Goal: Task Accomplishment & Management: Manage account settings

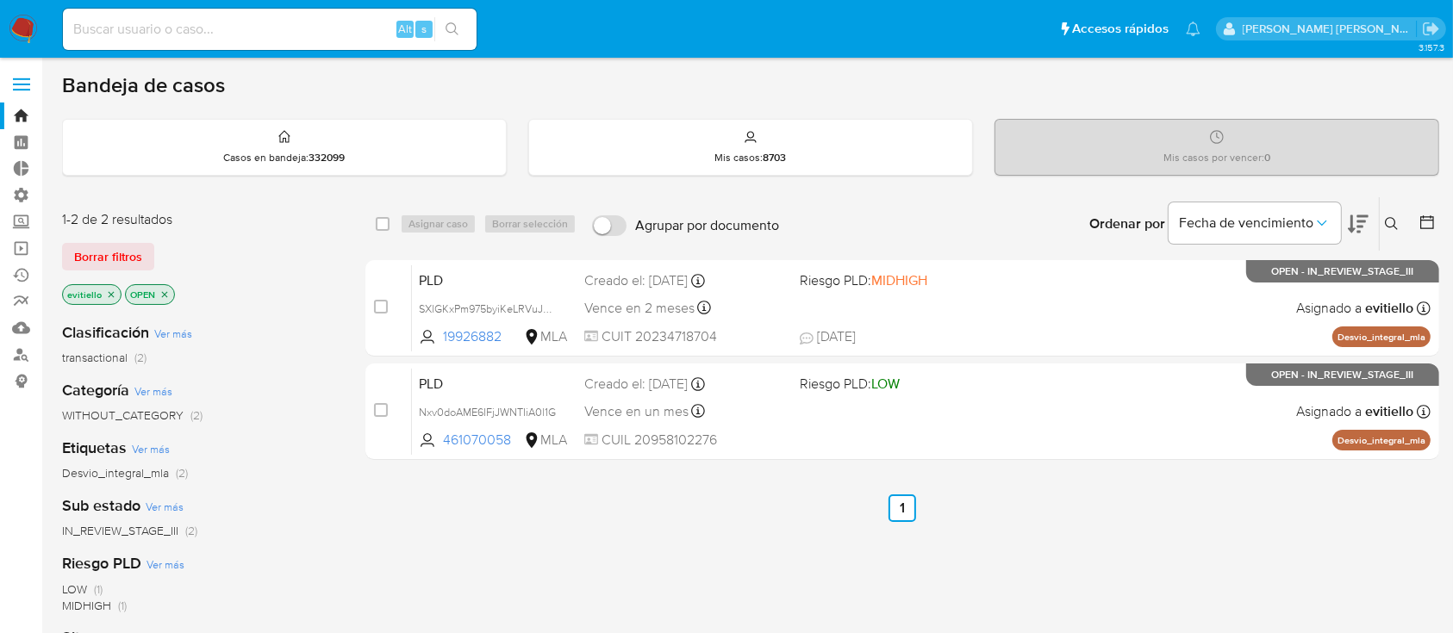
click at [324, 20] on input at bounding box center [270, 29] width 414 height 22
paste input "wY5FP63bPlLIMI8s1Zna1xd7"
type input "wY5FP63bPlLIMI8s1Zna1xd7"
click at [458, 26] on icon "search-icon" at bounding box center [453, 29] width 14 height 14
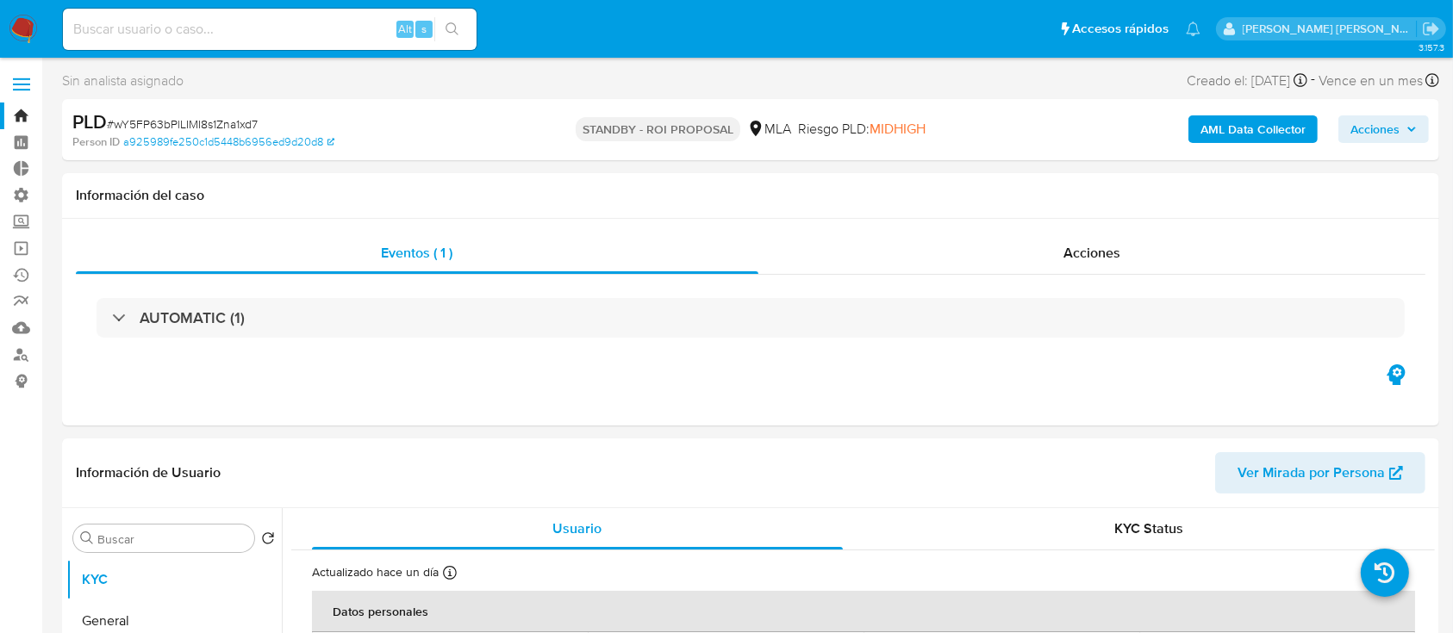
select select "10"
click at [990, 230] on div "Eventos ( 1 ) Acciones AUTOMATIC (1)" at bounding box center [750, 322] width 1377 height 207
click at [986, 259] on div "Acciones" at bounding box center [1092, 253] width 668 height 41
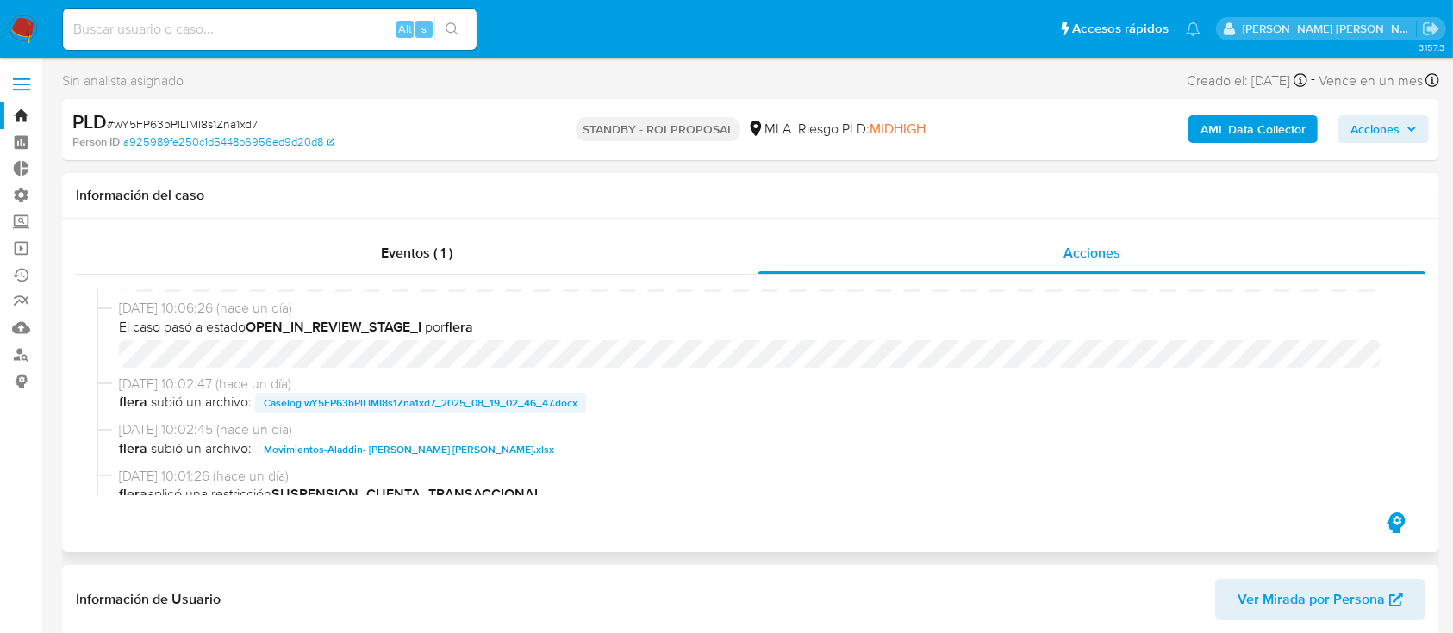
scroll to position [115, 0]
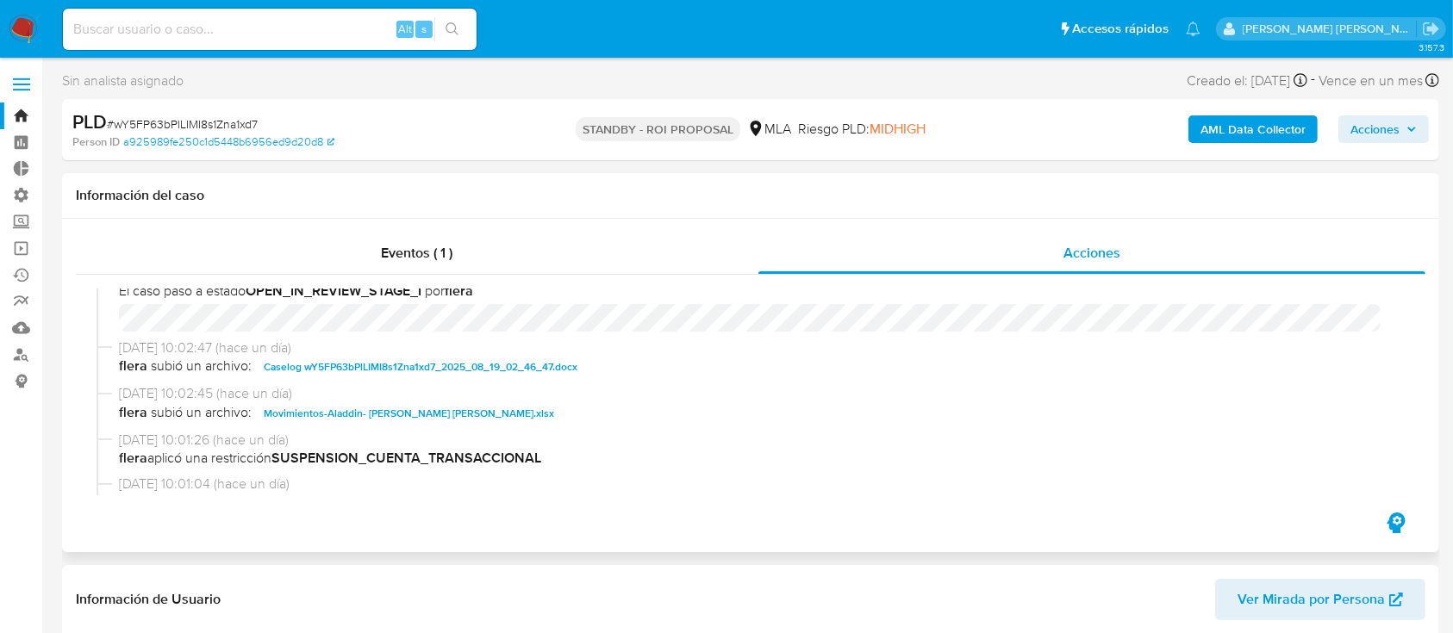
click at [372, 362] on span "Caselog wY5FP63bPlLIMI8s1Zna1xd7_2025_08_19_02_46_47.docx" at bounding box center [421, 367] width 314 height 21
click at [398, 403] on span "Movimientos-Aladdin- Leandra Soledad Ramirez Ruiz.xlsx" at bounding box center [409, 413] width 290 height 21
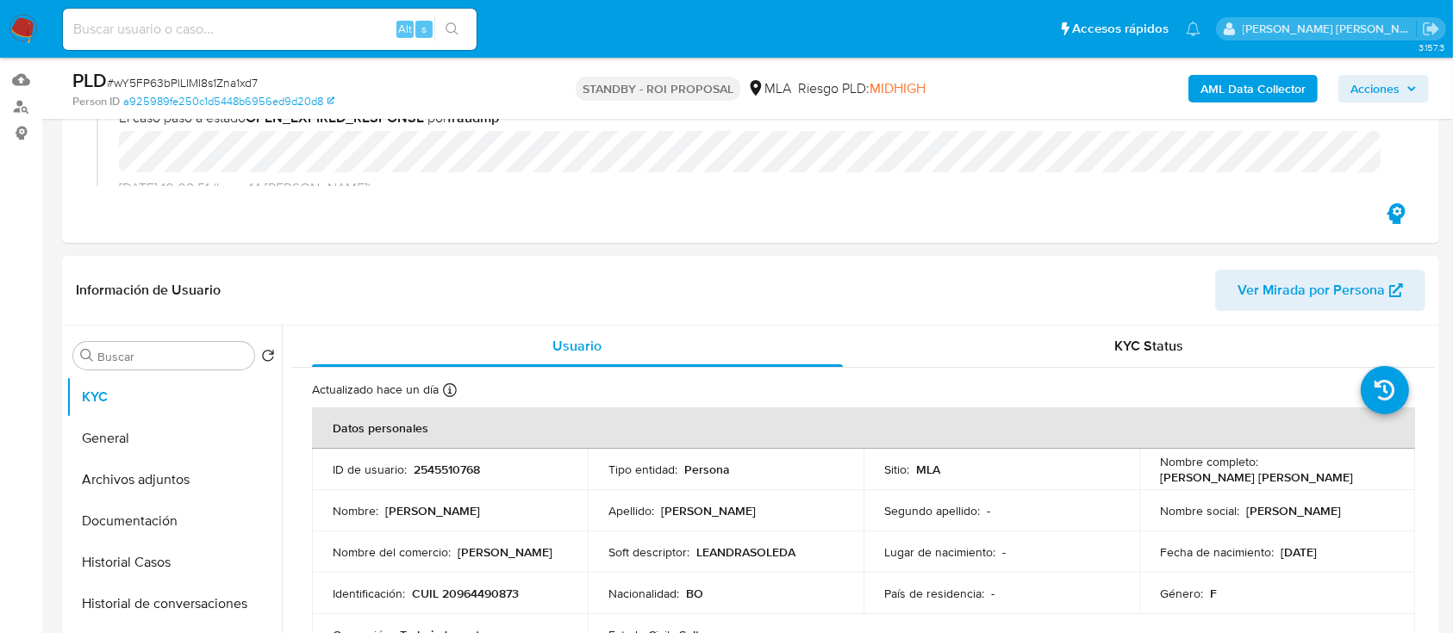
scroll to position [459, 0]
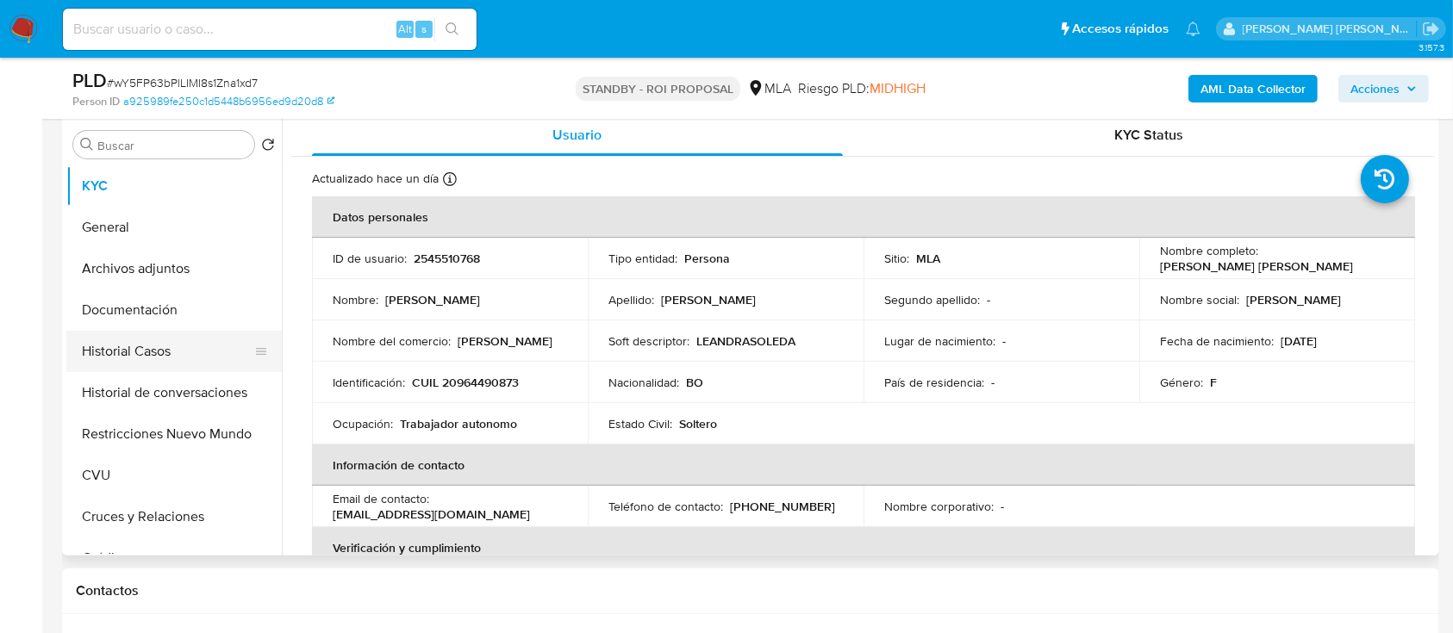
click at [211, 344] on button "Historial Casos" at bounding box center [167, 351] width 202 height 41
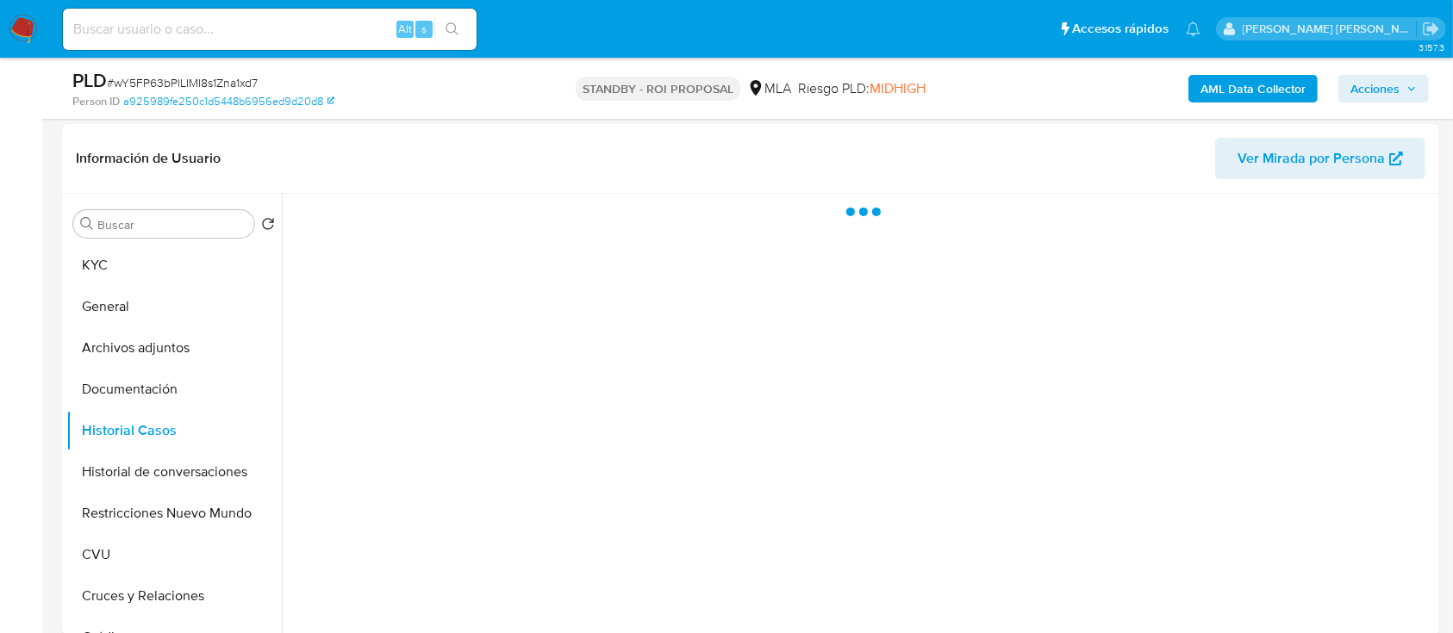
scroll to position [345, 0]
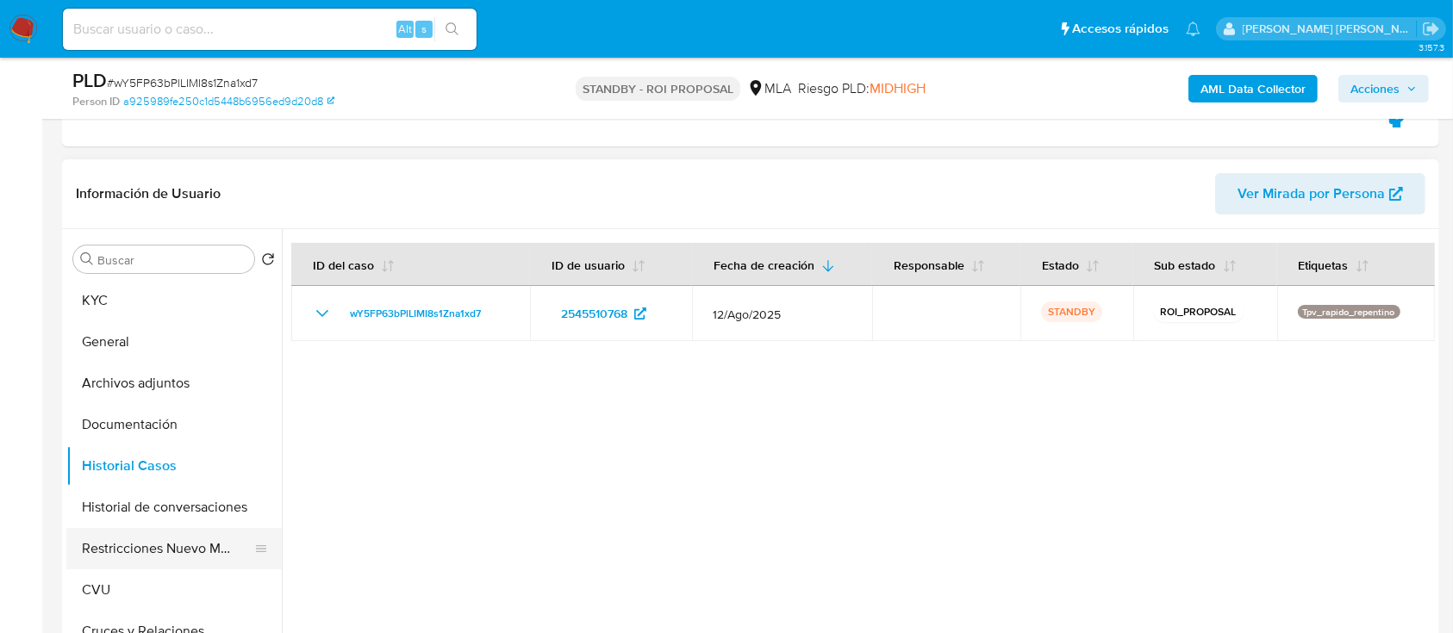
click at [112, 554] on button "Restricciones Nuevo Mundo" at bounding box center [167, 548] width 202 height 41
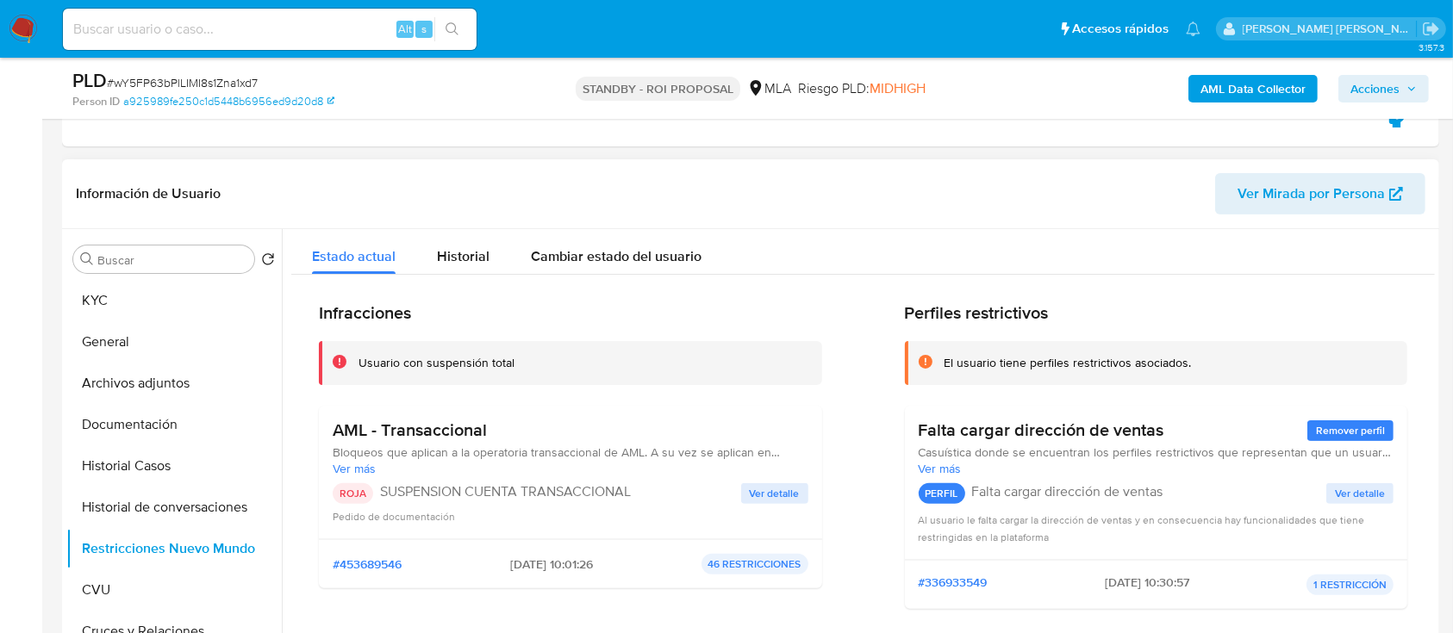
scroll to position [115, 0]
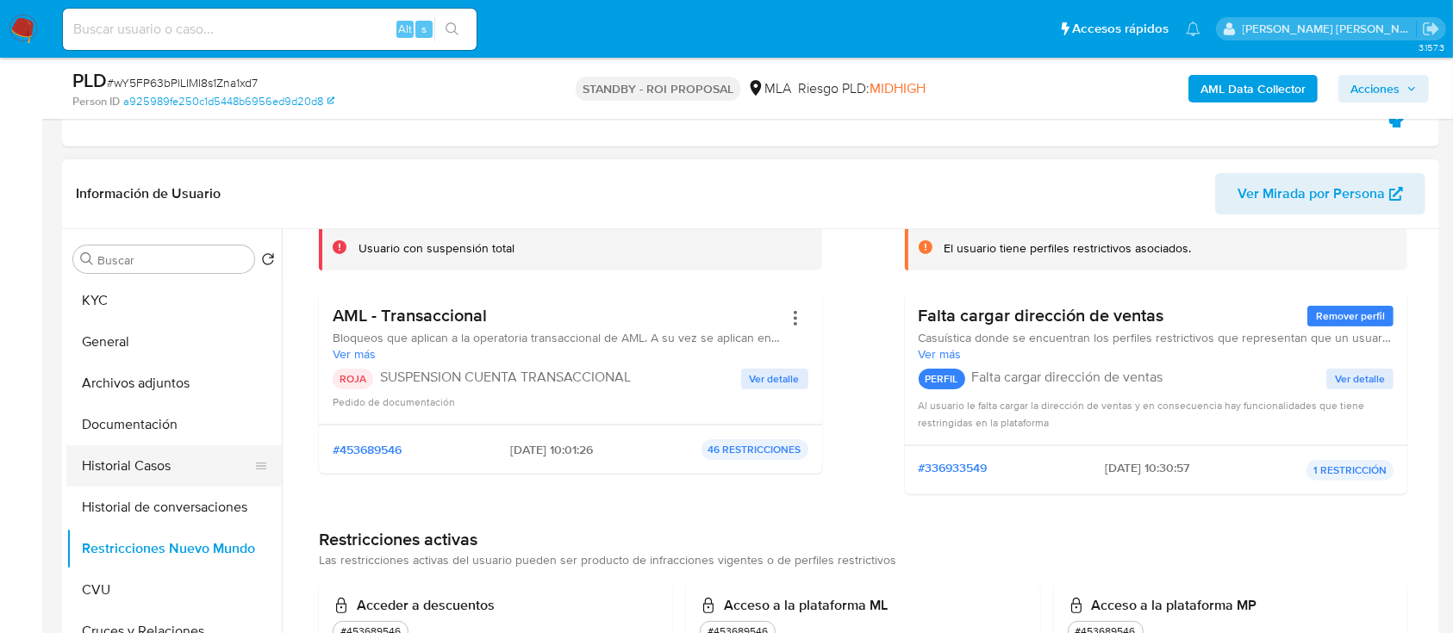
click at [194, 465] on button "Historial Casos" at bounding box center [167, 466] width 202 height 41
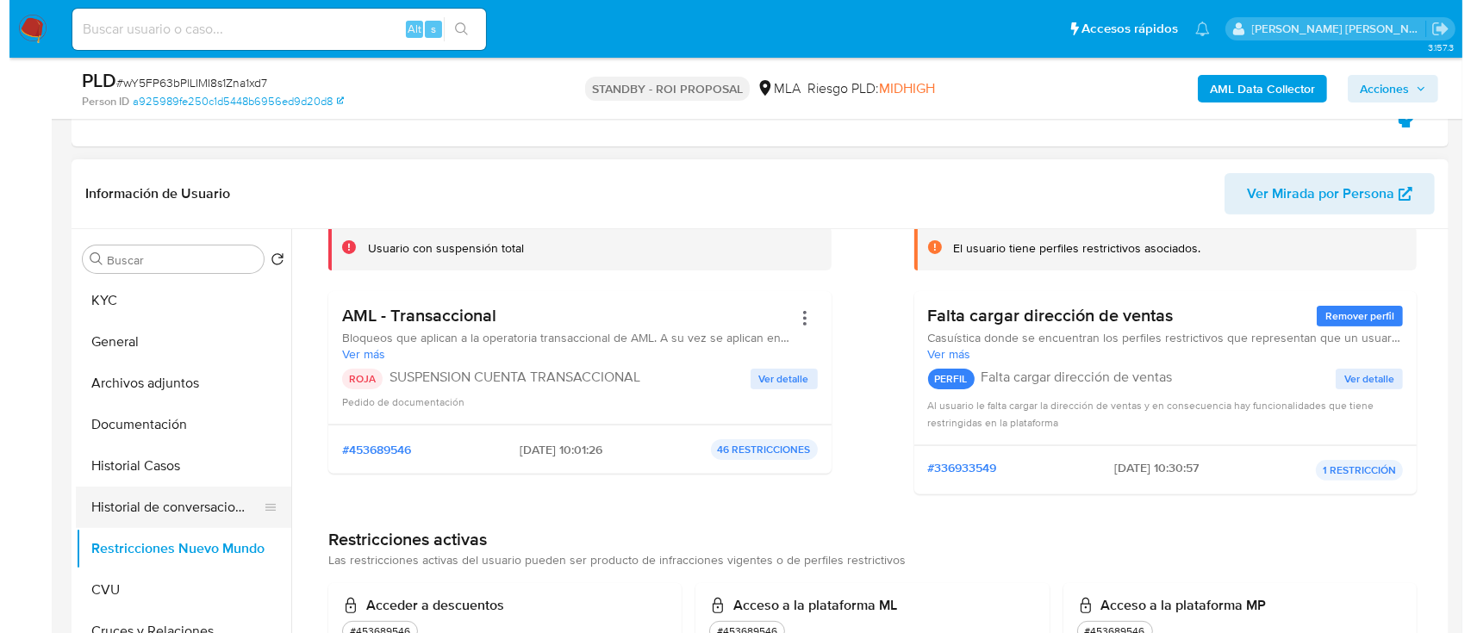
scroll to position [0, 0]
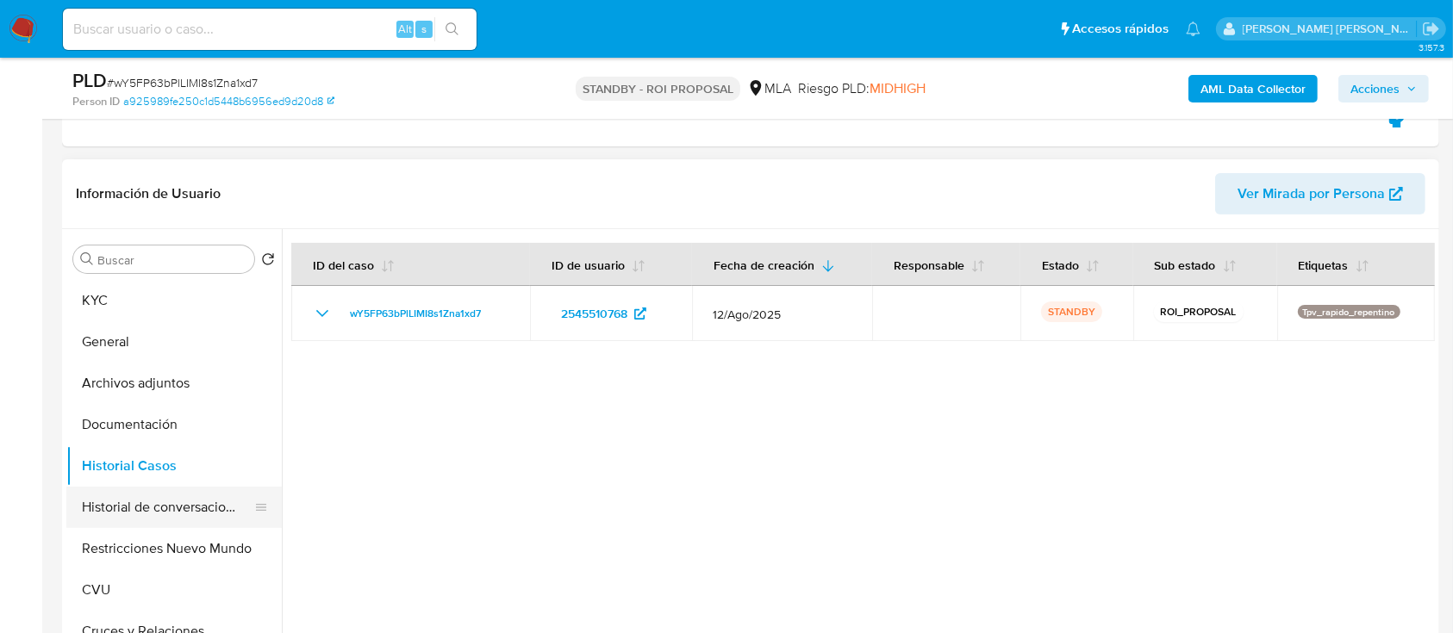
click at [192, 511] on button "Historial de conversaciones" at bounding box center [167, 507] width 202 height 41
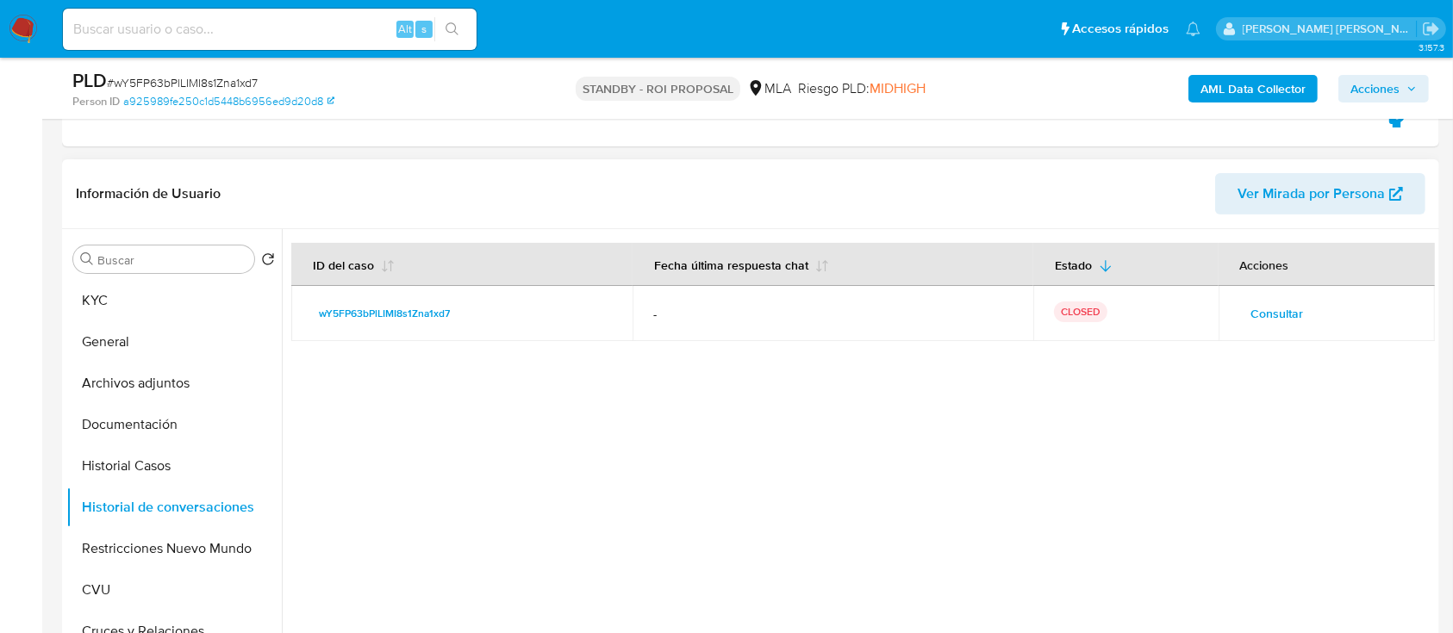
click at [1251, 304] on span "Consultar" at bounding box center [1277, 314] width 53 height 24
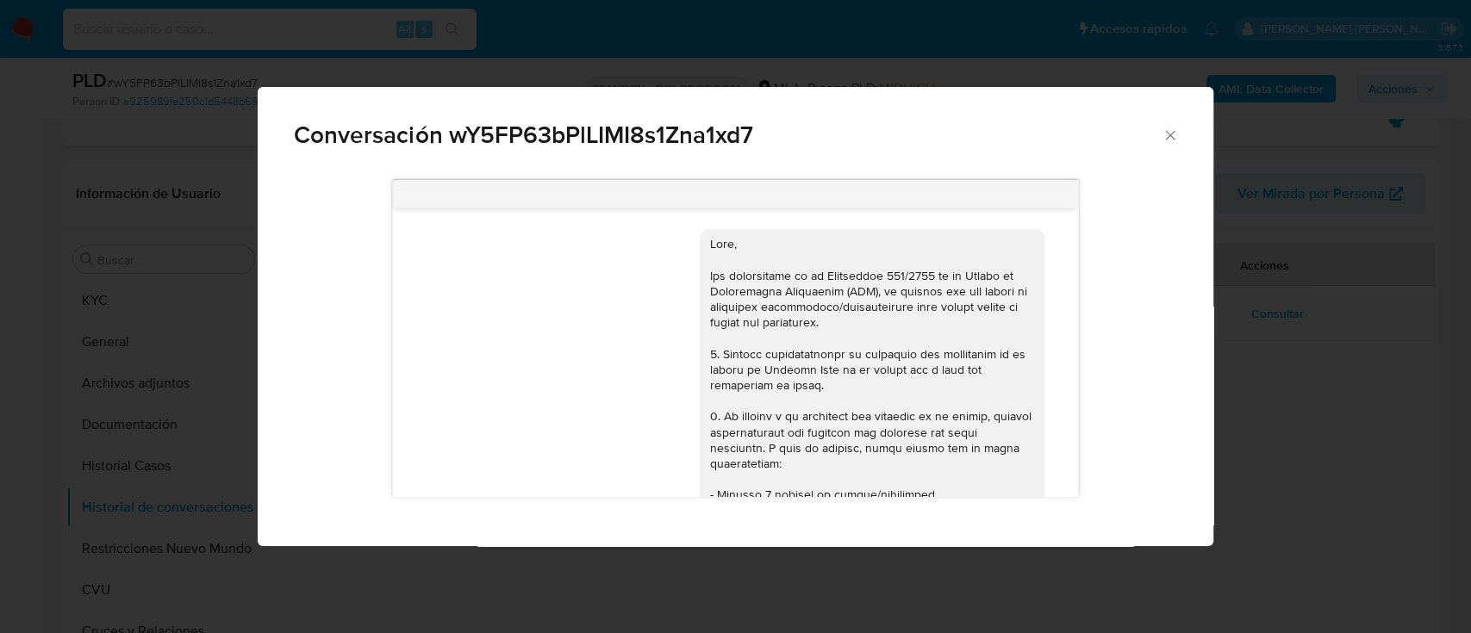
click at [193, 439] on div "Conversación wY5FP63bPlLIMI8s1Zna1xd7 18/08/2025 17:25:53 Hola, Esperamos que t…" at bounding box center [735, 316] width 1471 height 633
click at [150, 427] on button "Documentación" at bounding box center [167, 424] width 202 height 41
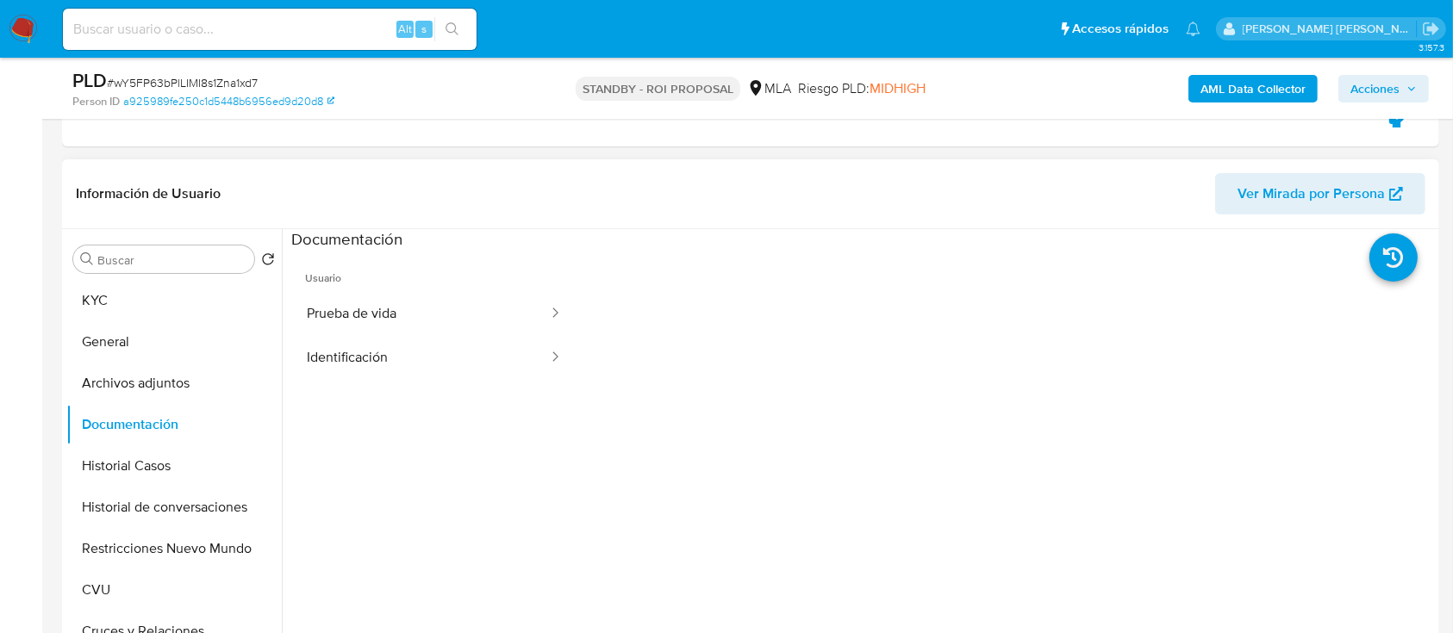
click at [424, 301] on button "Prueba de vida" at bounding box center [420, 314] width 259 height 44
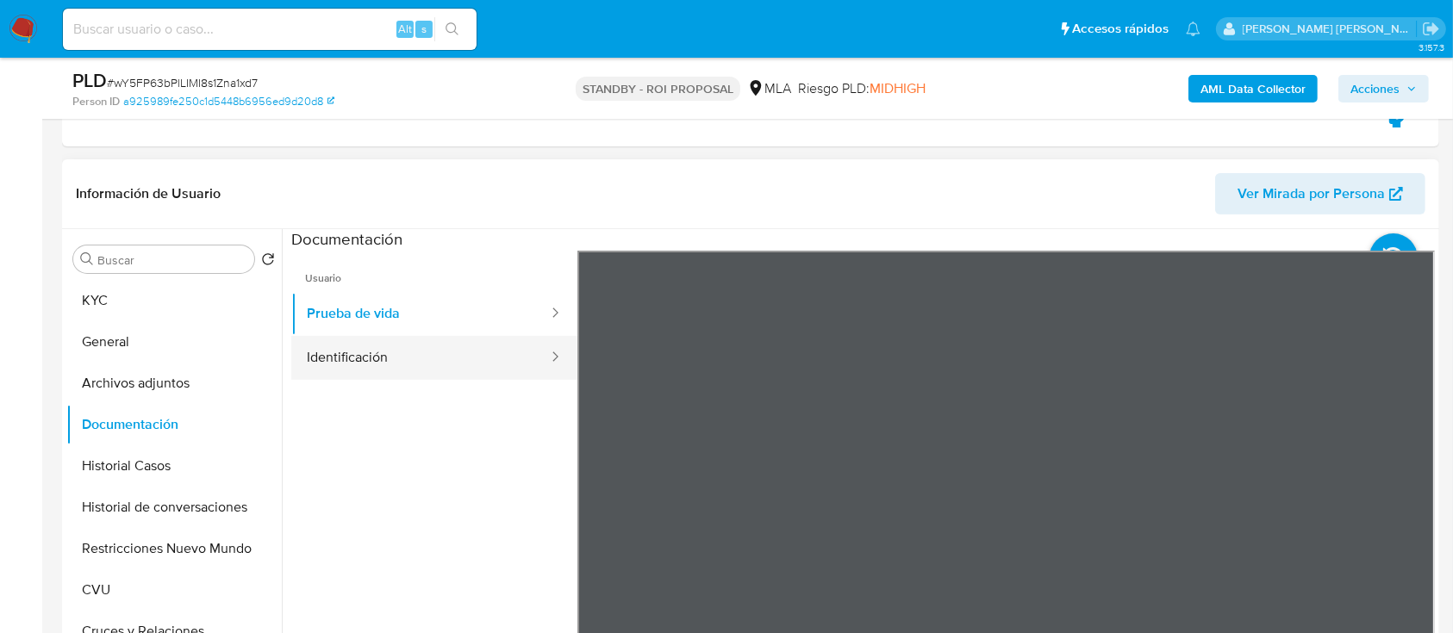
click at [497, 343] on button "Identificación" at bounding box center [420, 358] width 259 height 44
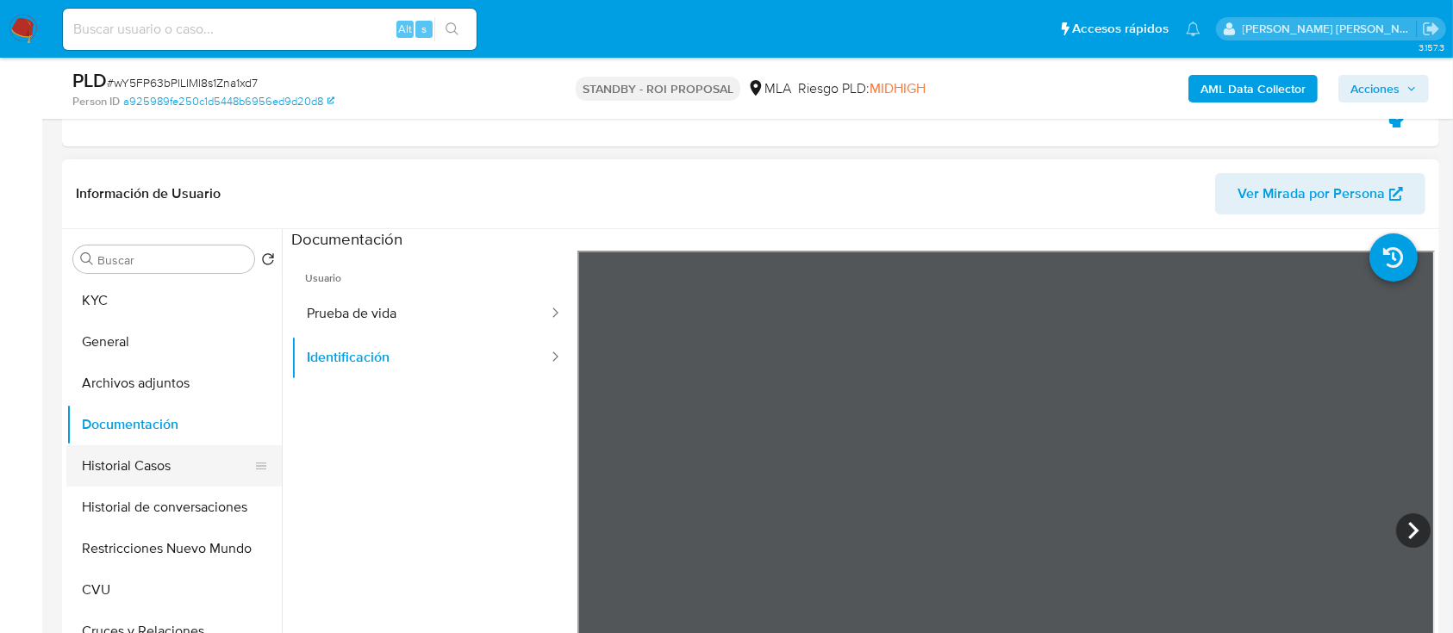
click at [97, 473] on button "Historial Casos" at bounding box center [167, 466] width 202 height 41
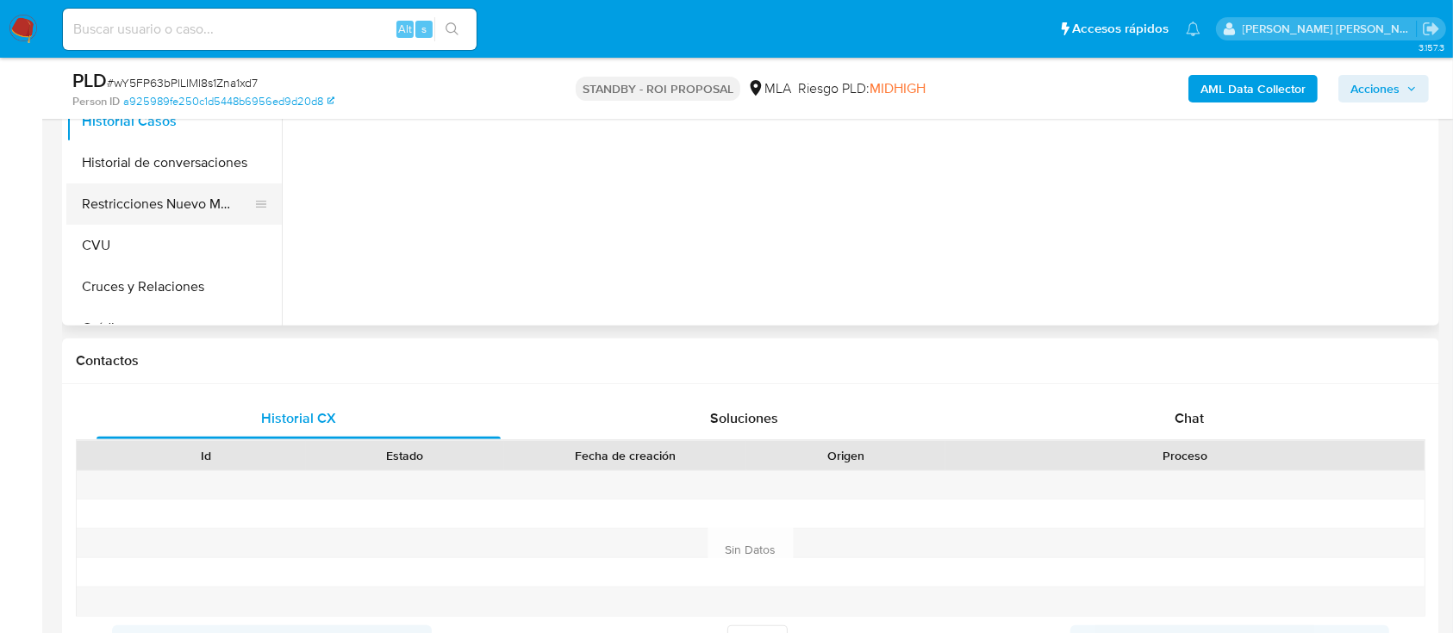
click at [146, 194] on button "Restricciones Nuevo Mundo" at bounding box center [167, 204] width 202 height 41
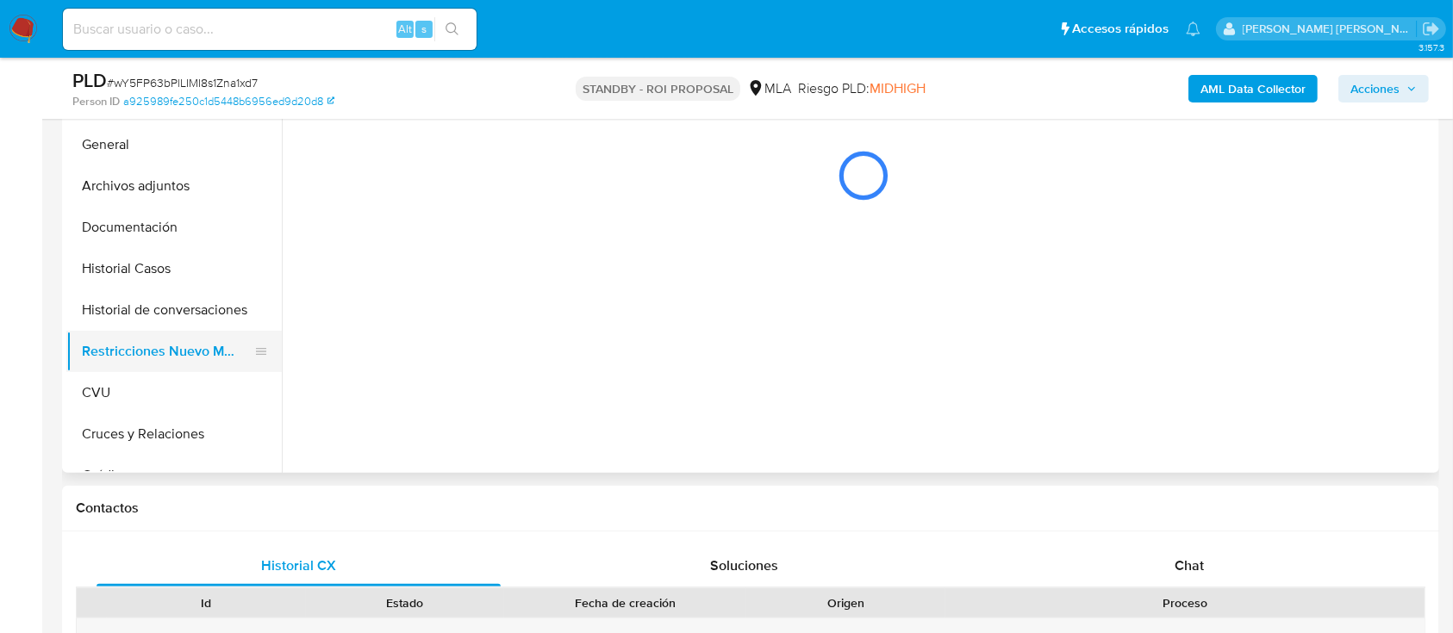
scroll to position [459, 0]
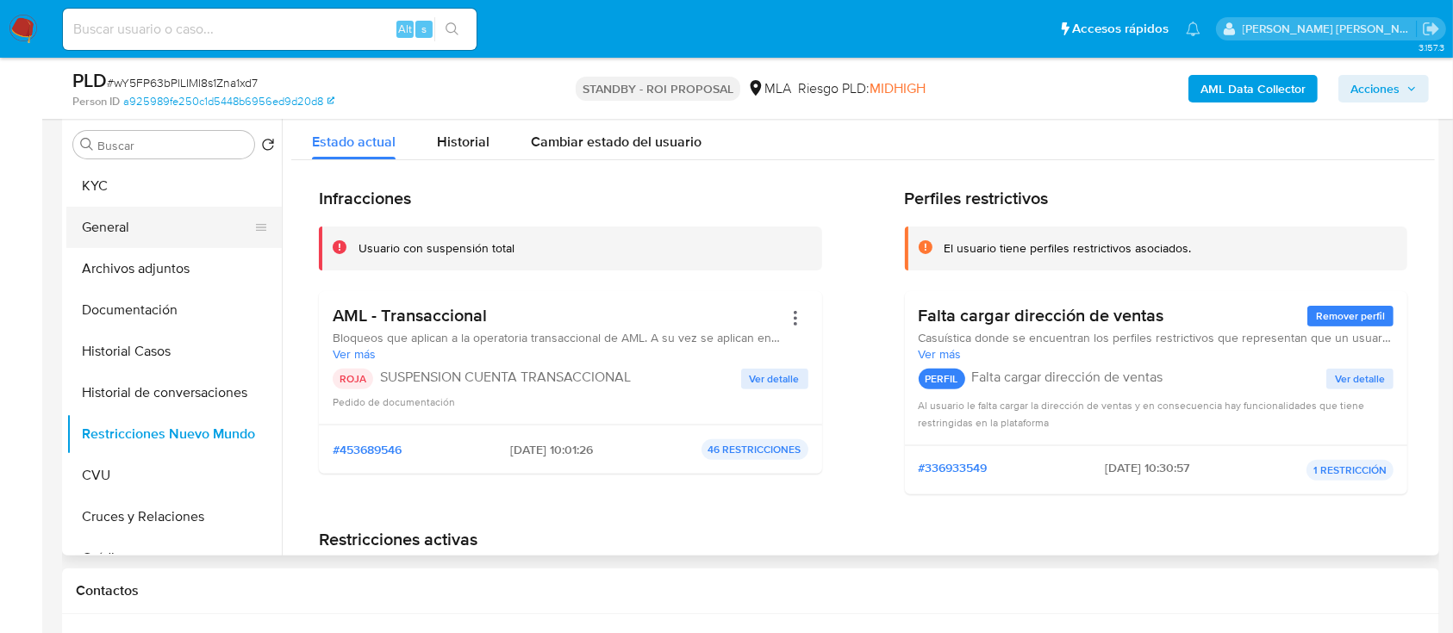
click at [165, 230] on button "General" at bounding box center [167, 227] width 202 height 41
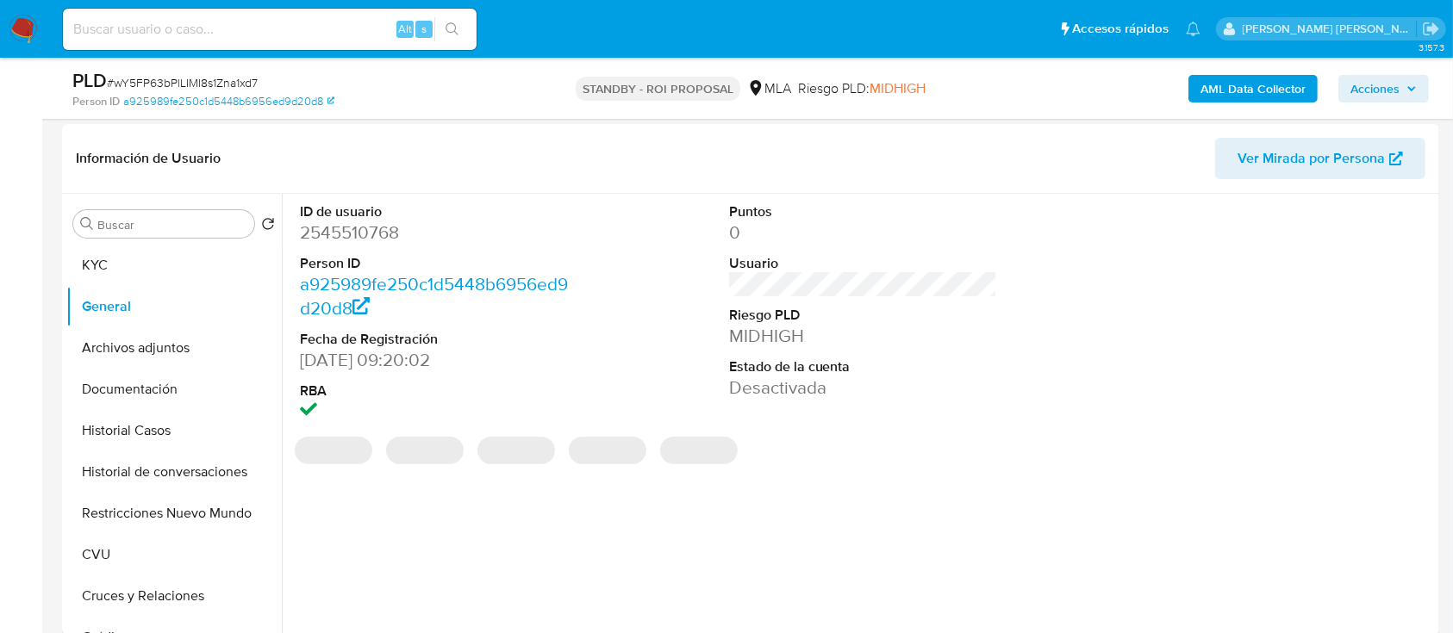
scroll to position [345, 0]
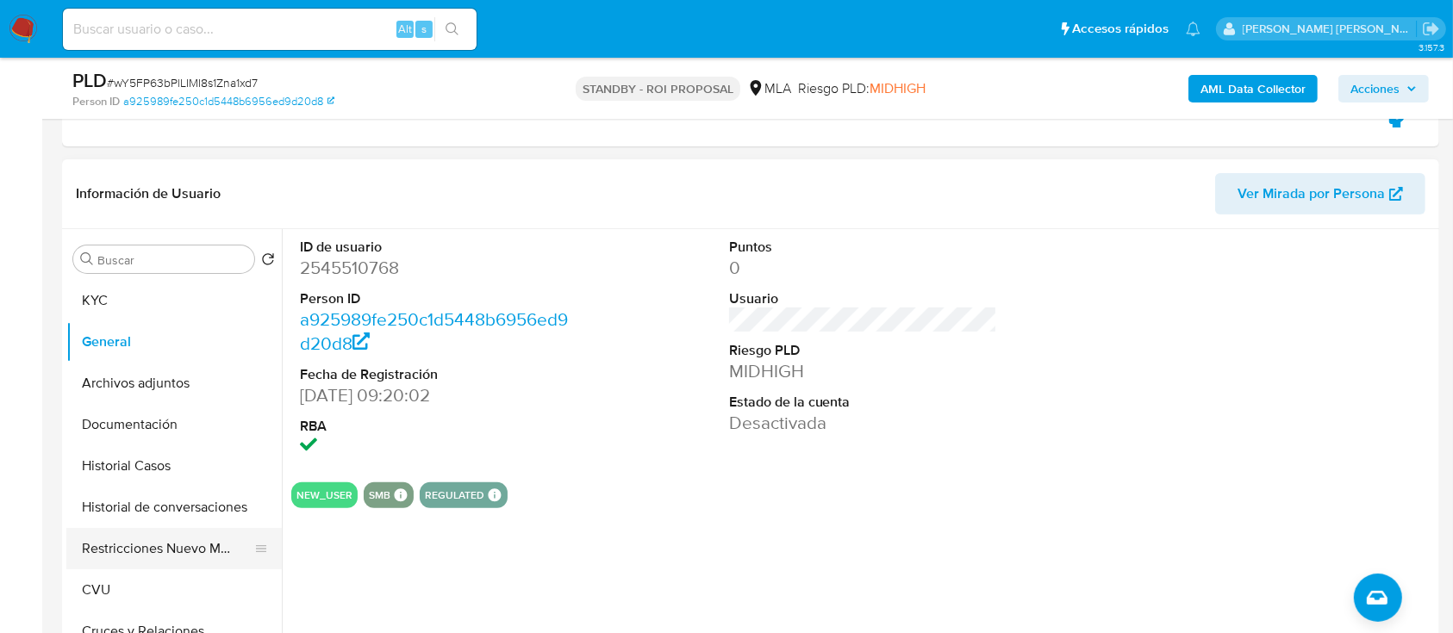
click at [180, 548] on button "Restricciones Nuevo Mundo" at bounding box center [167, 548] width 202 height 41
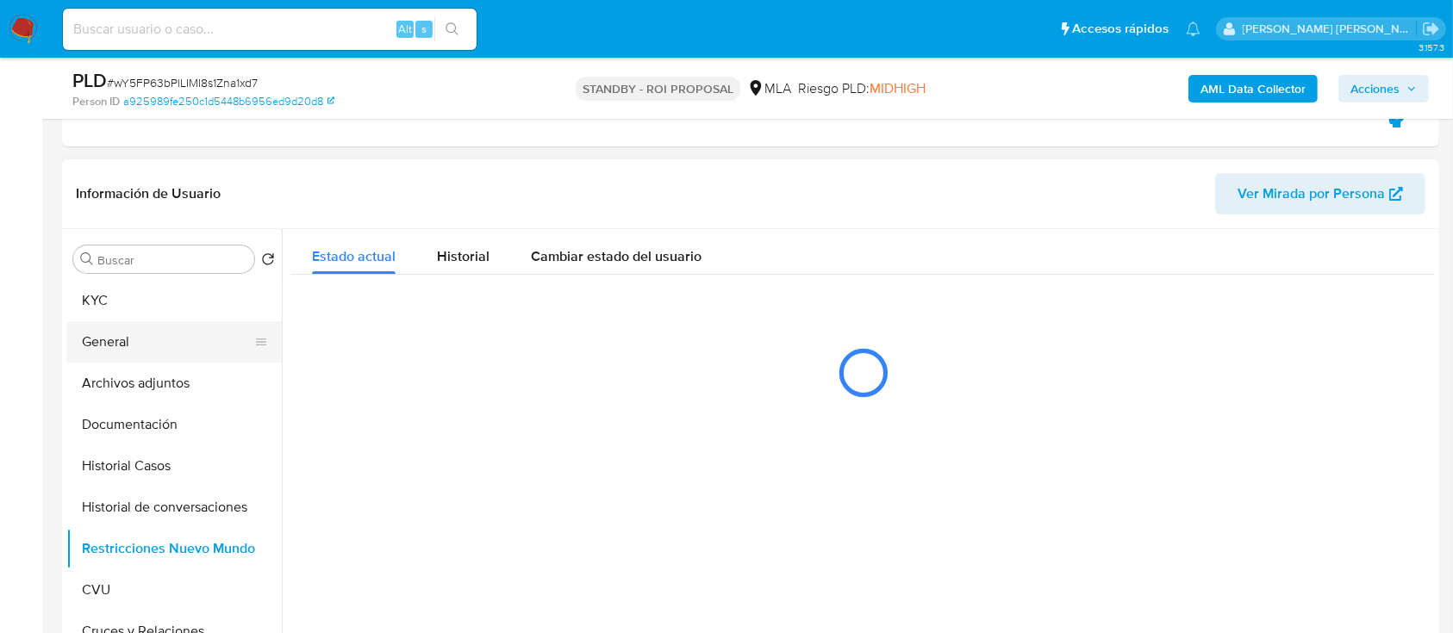
click at [139, 335] on button "General" at bounding box center [167, 341] width 202 height 41
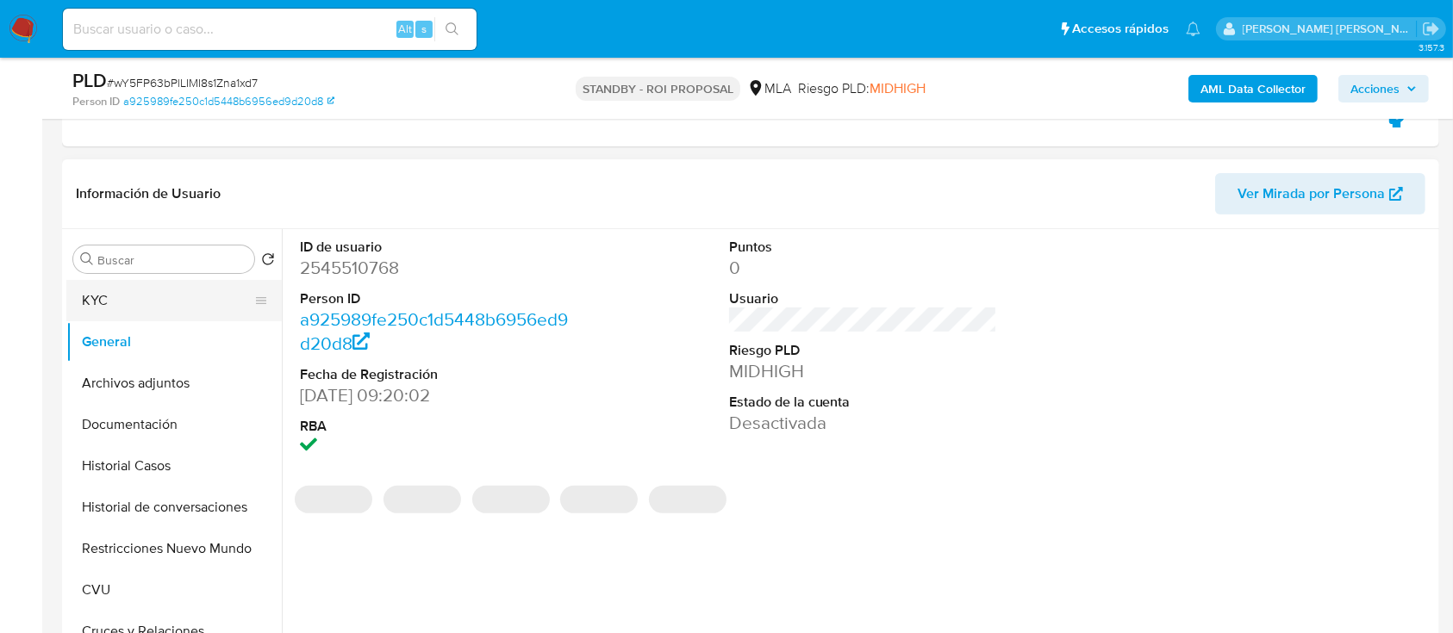
click at [130, 303] on button "KYC" at bounding box center [167, 300] width 202 height 41
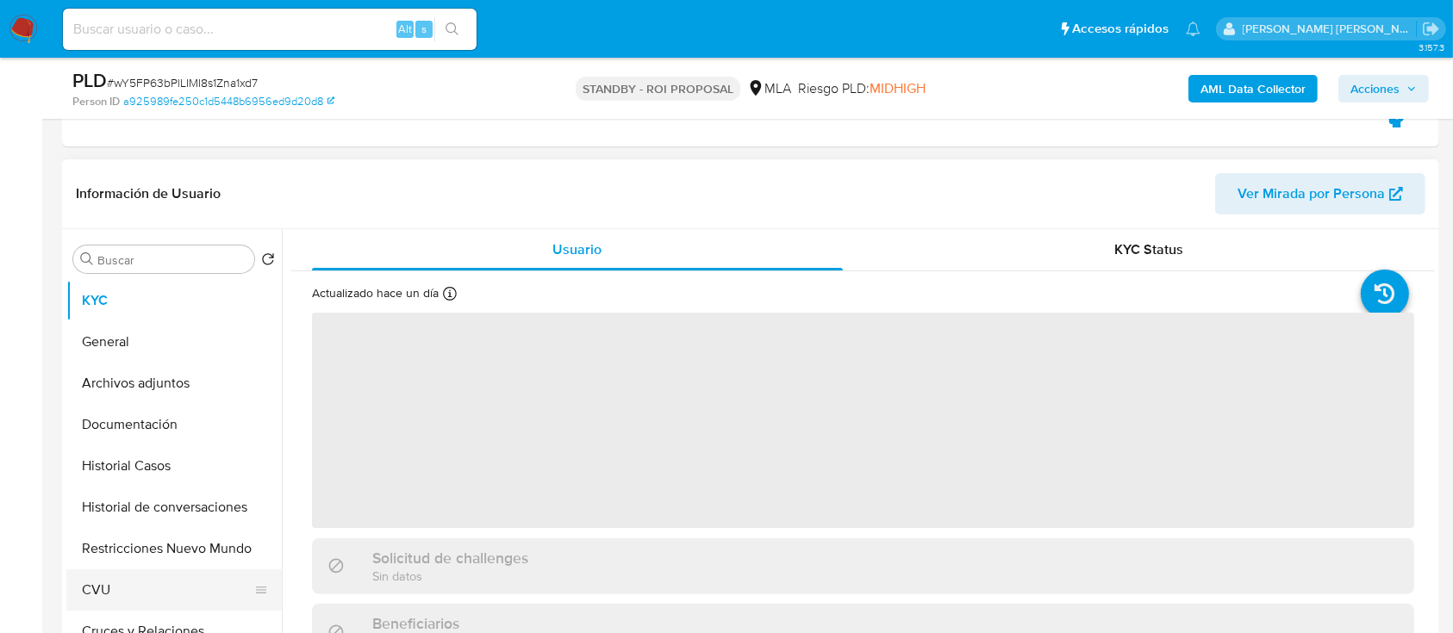
click at [136, 596] on button "CVU" at bounding box center [167, 590] width 202 height 41
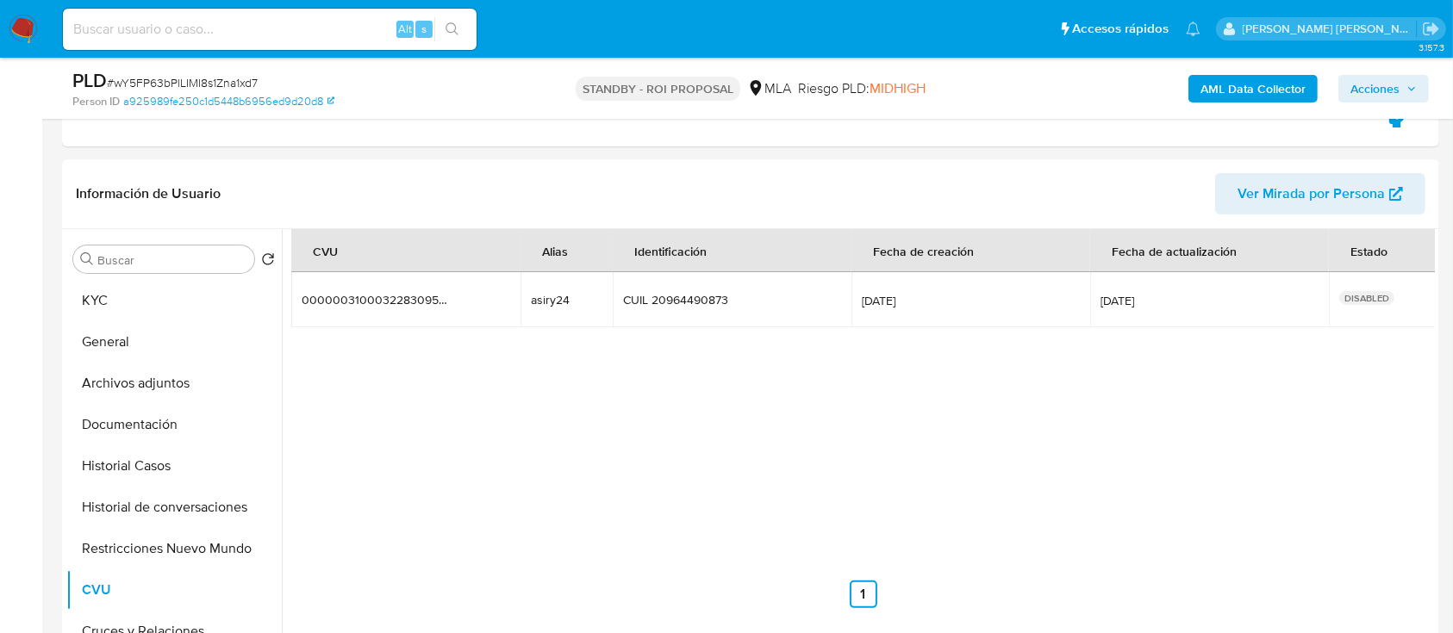
click at [290, 19] on input at bounding box center [270, 29] width 414 height 22
paste input "dLqodgHXvREBgWQYktd8MJEz"
type input "dLqodgHXvREBgWQYktd8MJEz"
click at [451, 24] on icon "search-icon" at bounding box center [453, 29] width 14 height 14
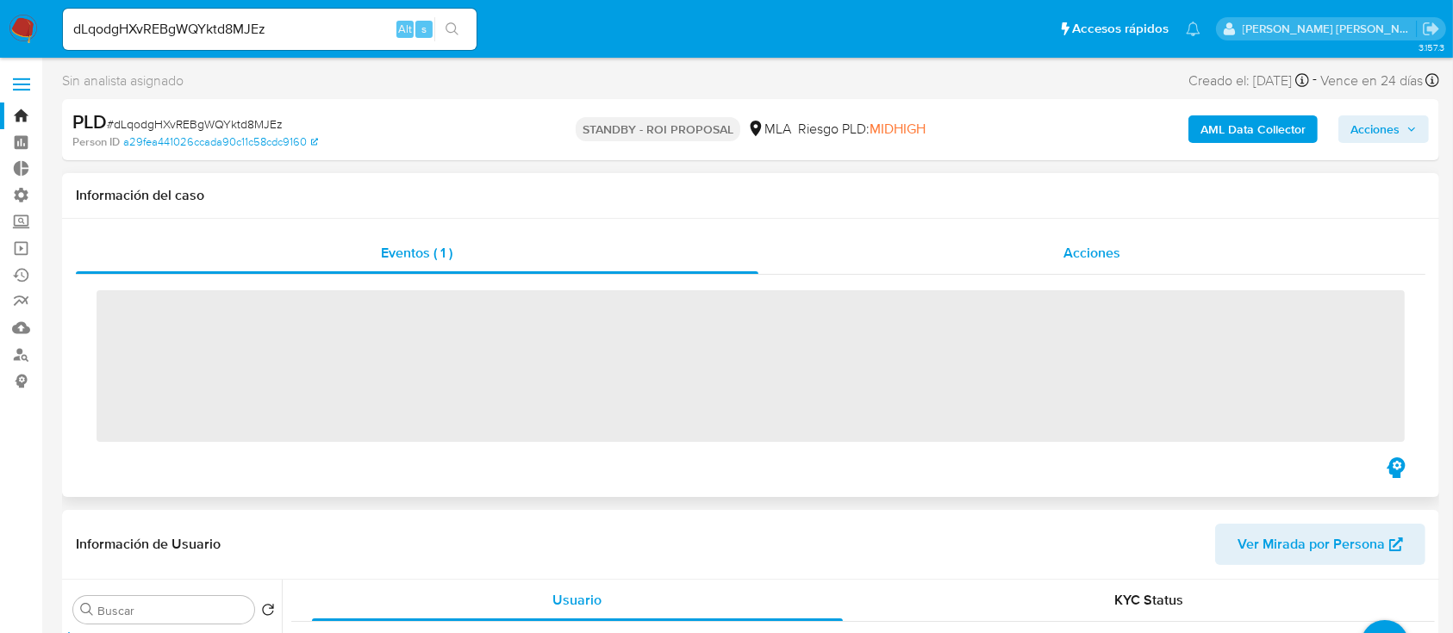
click at [1058, 252] on div "Acciones" at bounding box center [1092, 253] width 668 height 41
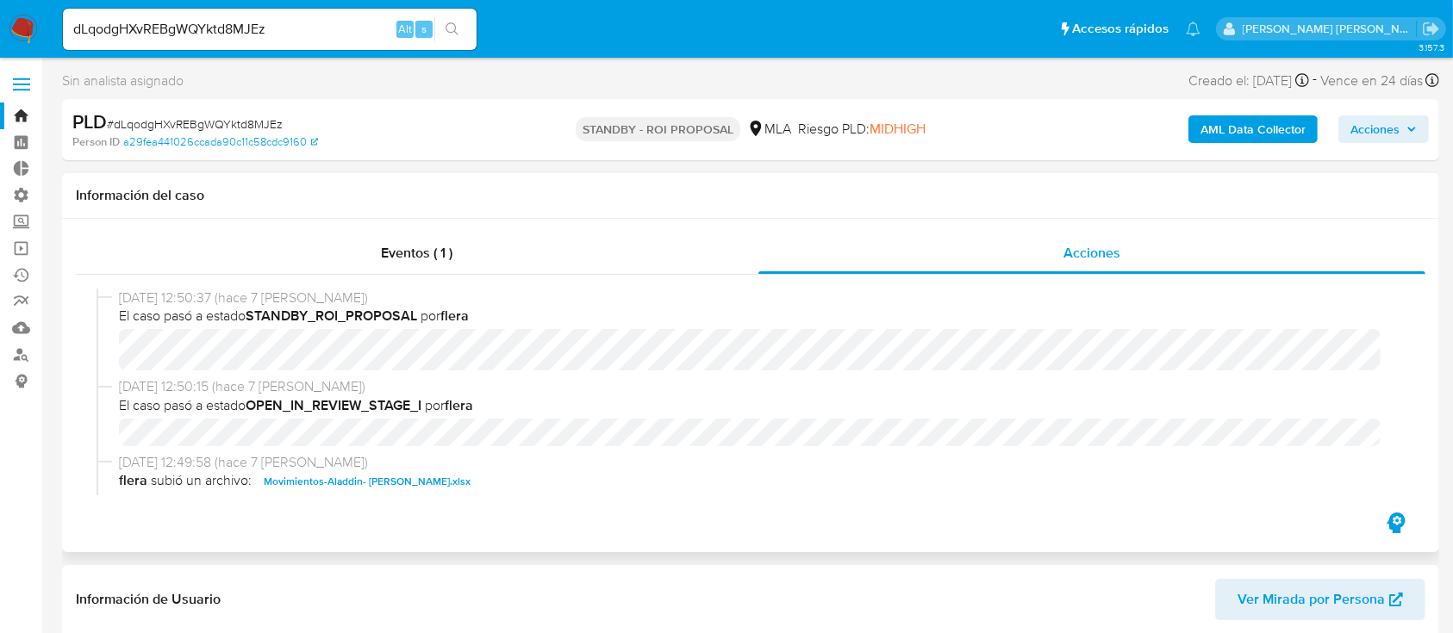
select select "10"
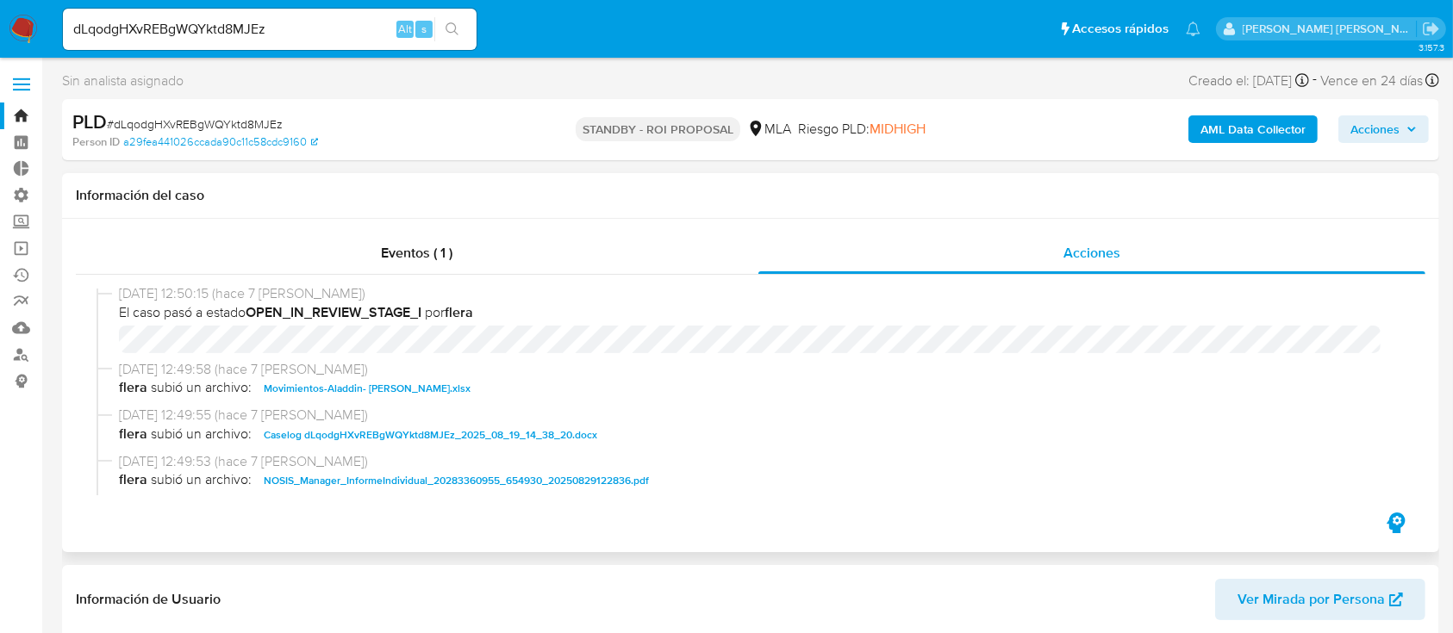
scroll to position [115, 0]
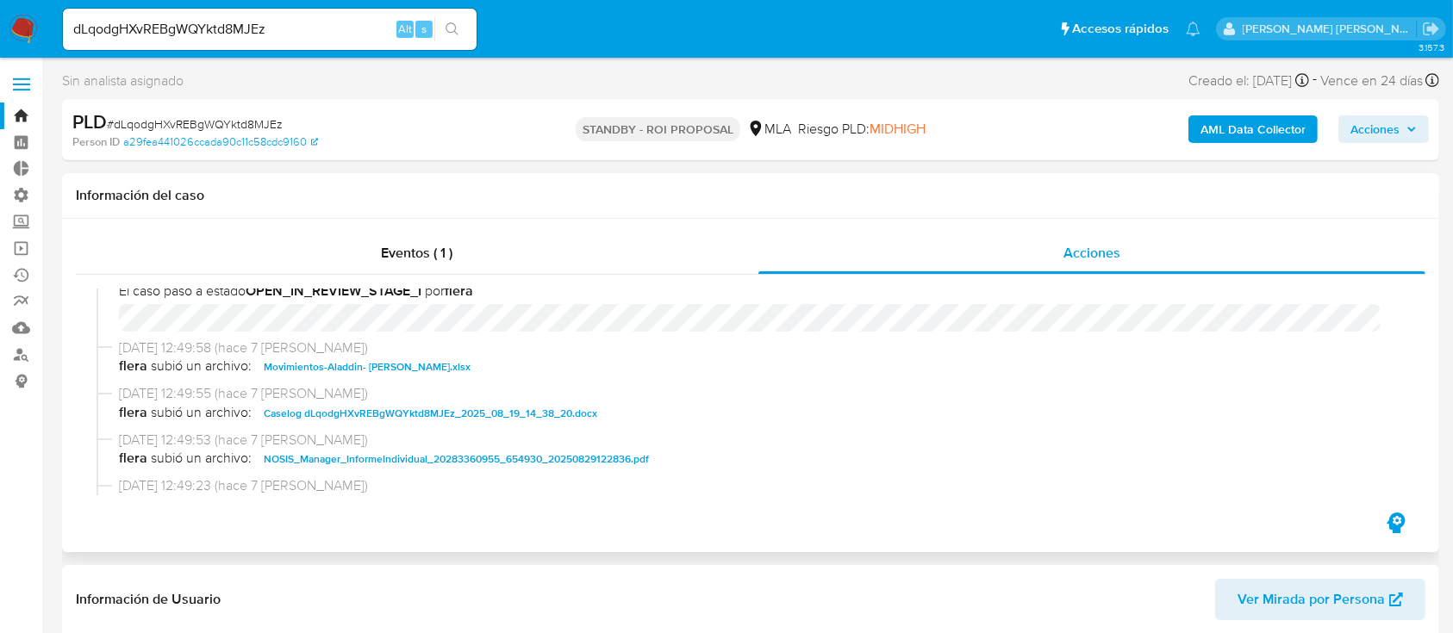
click at [439, 410] on span "Caselog dLqodgHXvREBgWQYktd8MJEz_2025_08_19_14_38_20.docx" at bounding box center [431, 413] width 334 height 21
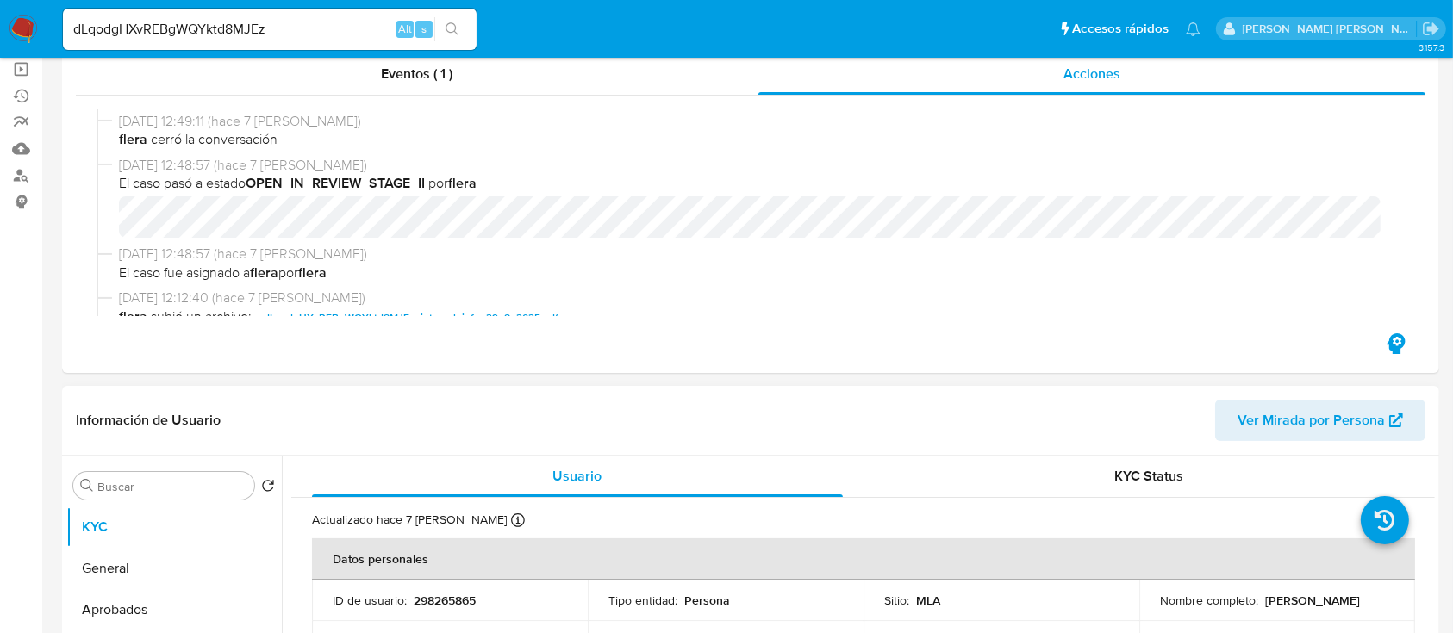
scroll to position [345, 0]
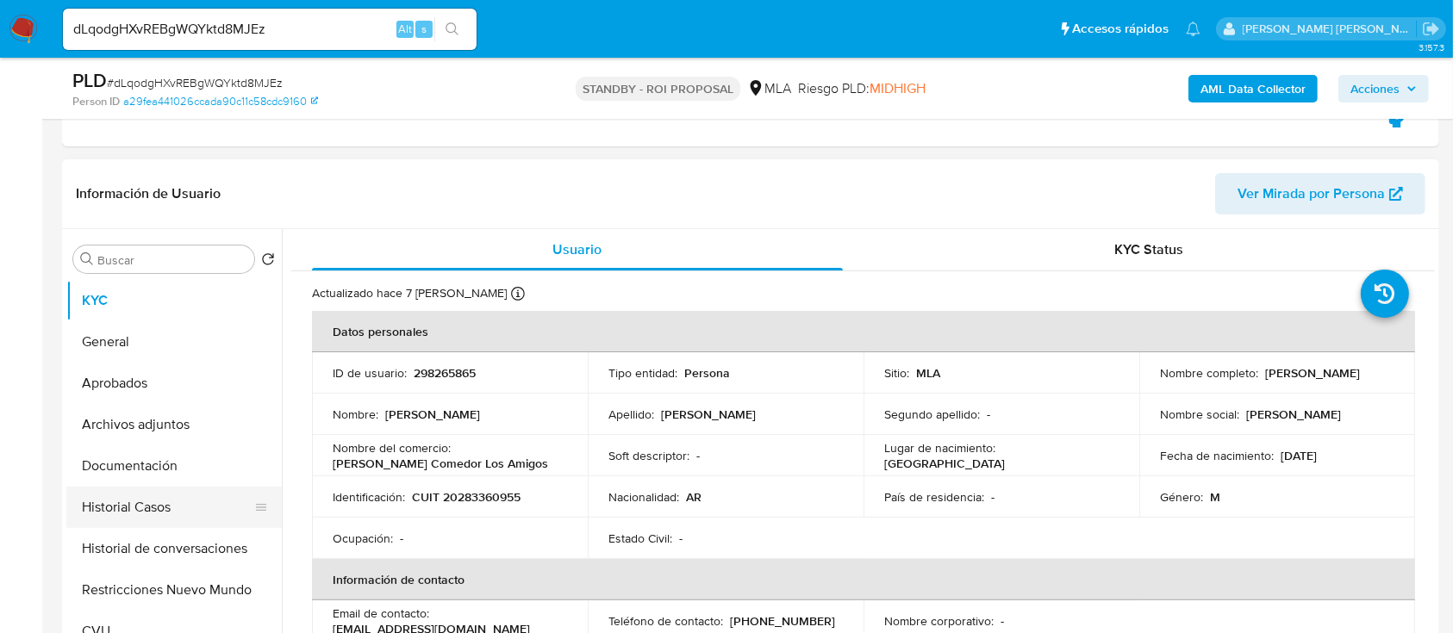
click at [186, 499] on button "Historial Casos" at bounding box center [167, 507] width 202 height 41
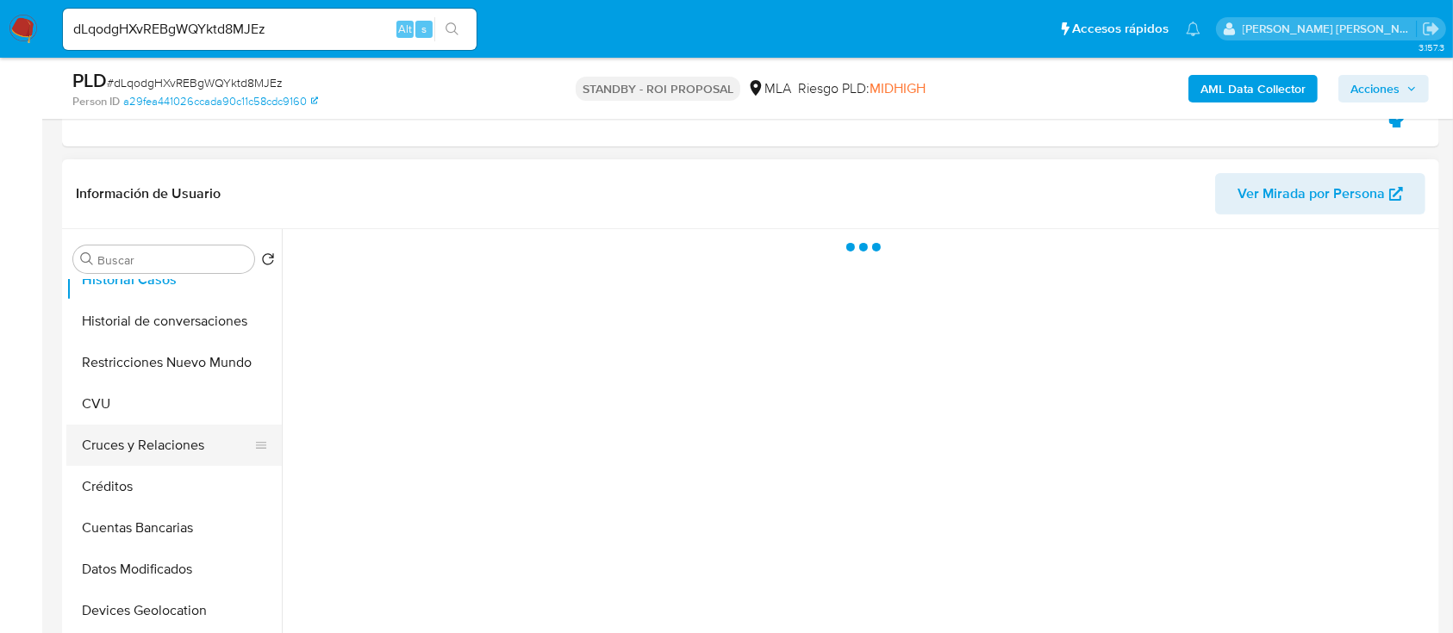
scroll to position [229, 0]
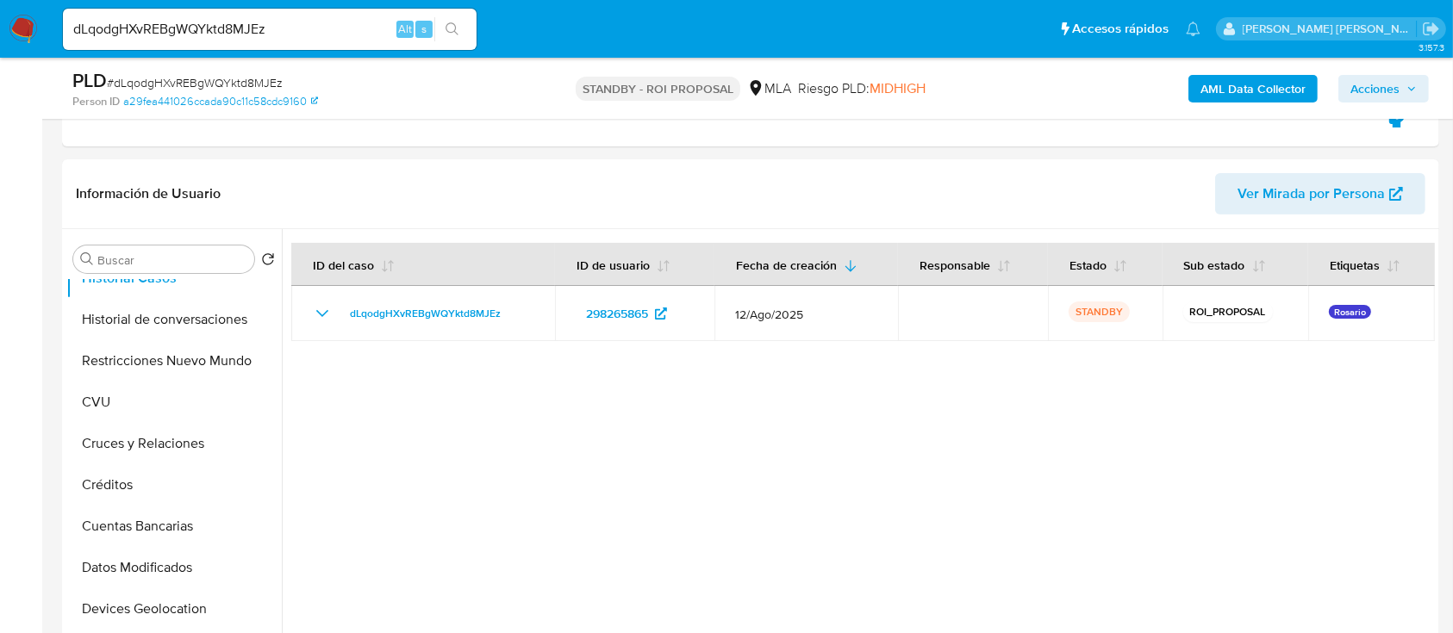
drag, startPoint x: 133, startPoint y: 358, endPoint x: 26, endPoint y: 394, distance: 112.8
click at [134, 357] on button "Restricciones Nuevo Mundo" at bounding box center [173, 360] width 215 height 41
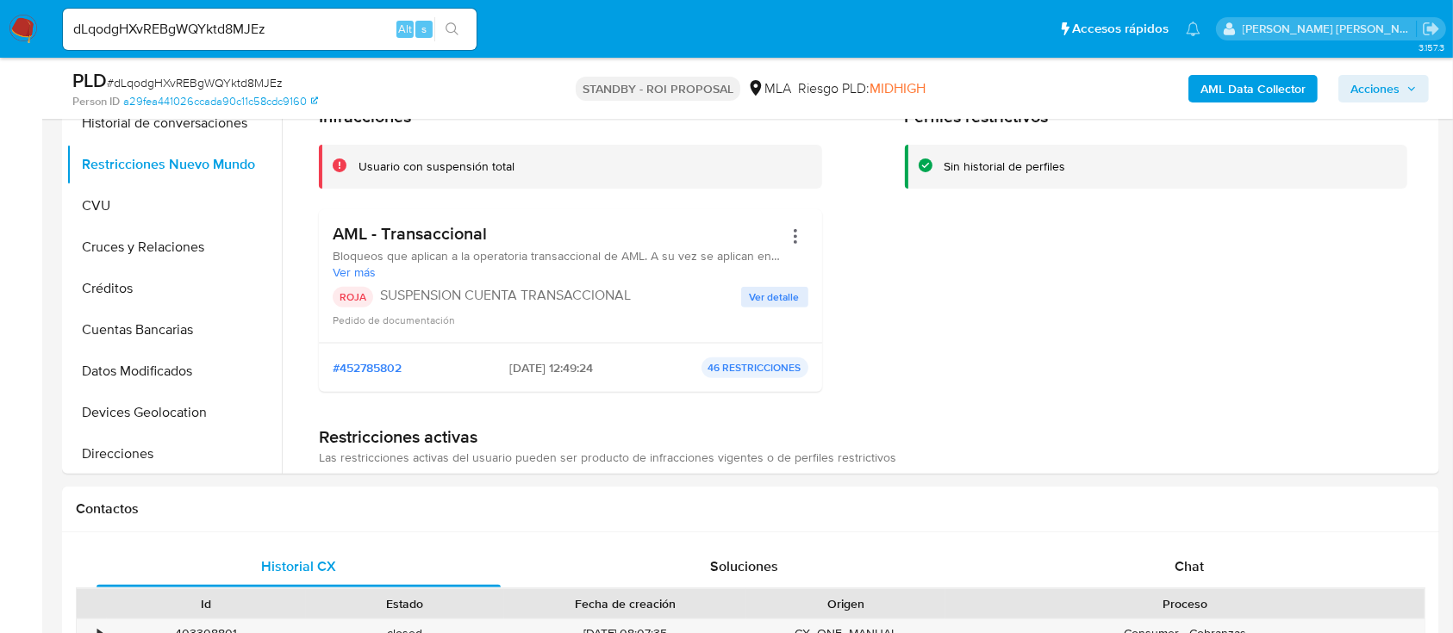
scroll to position [345, 0]
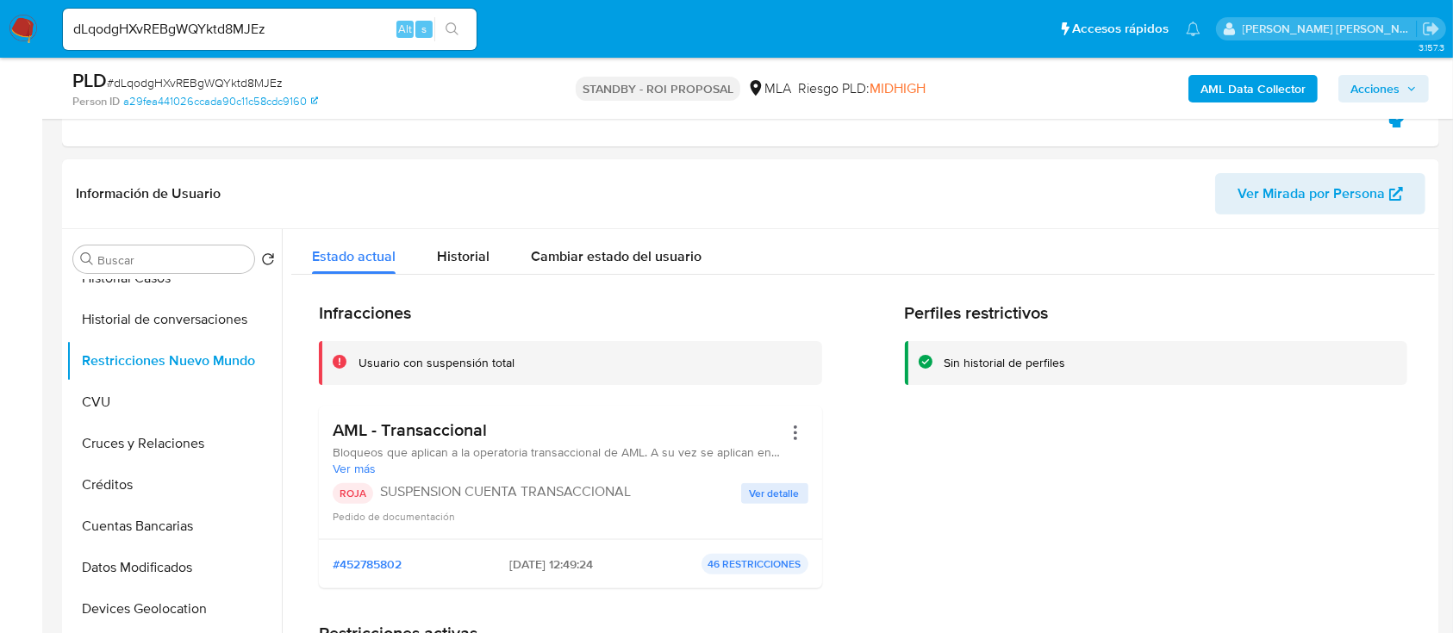
click at [273, 24] on input "dLqodgHXvREBgWQYktd8MJEz" at bounding box center [270, 29] width 414 height 22
paste input "wIeKh7uUfVkb68i78JtJWXtZ"
type input "wIeKh7uUfVkb68i78JtJWXtZ"
click at [444, 33] on button "search-icon" at bounding box center [451, 29] width 35 height 24
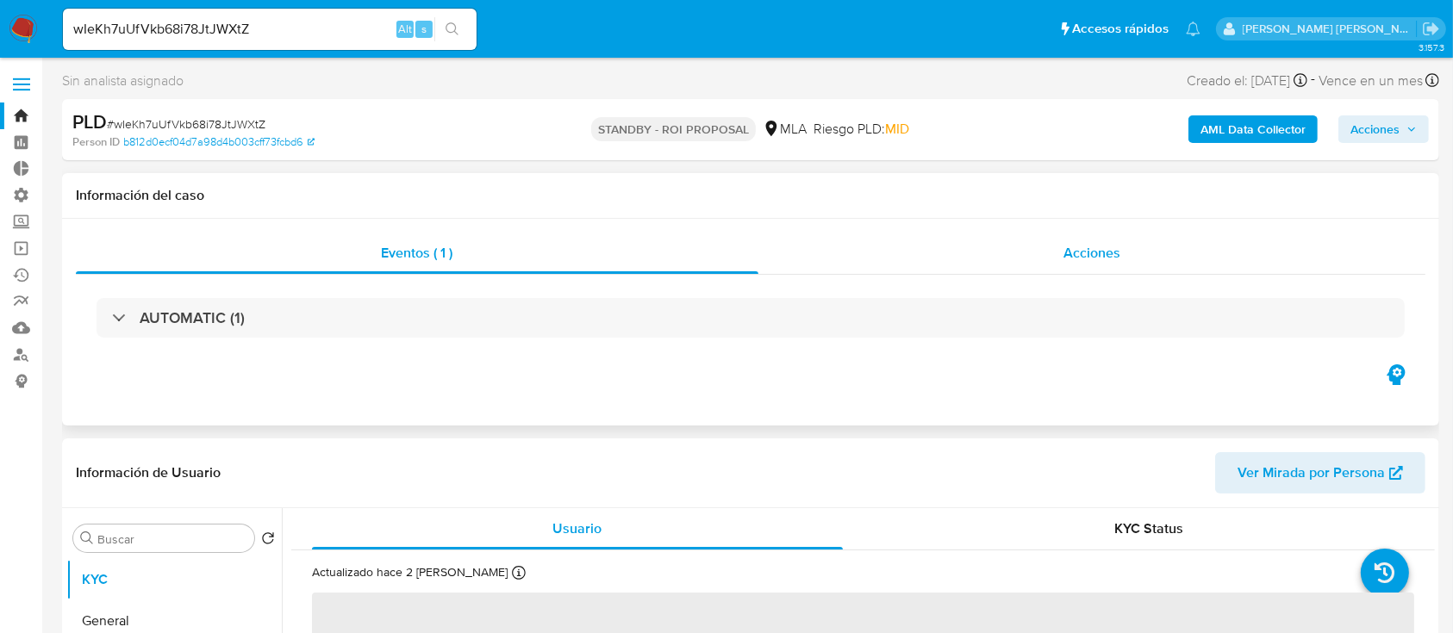
click at [1054, 257] on div "Acciones" at bounding box center [1092, 253] width 668 height 41
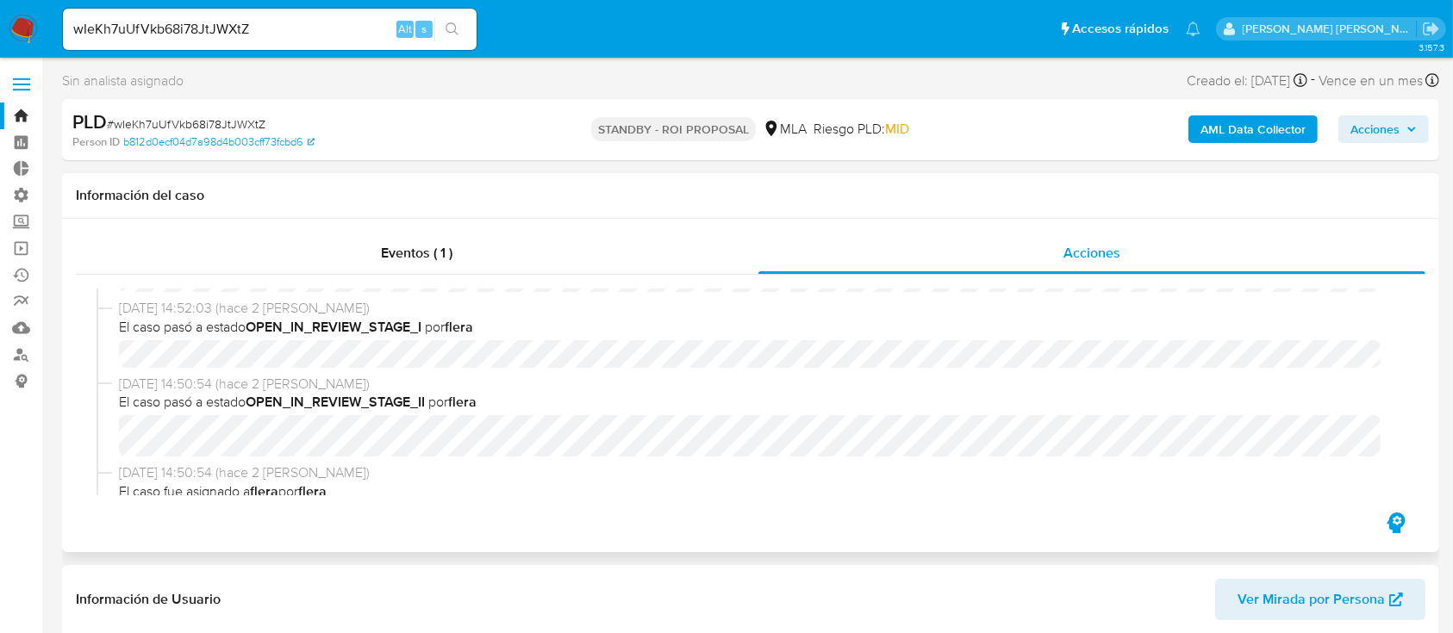
select select "10"
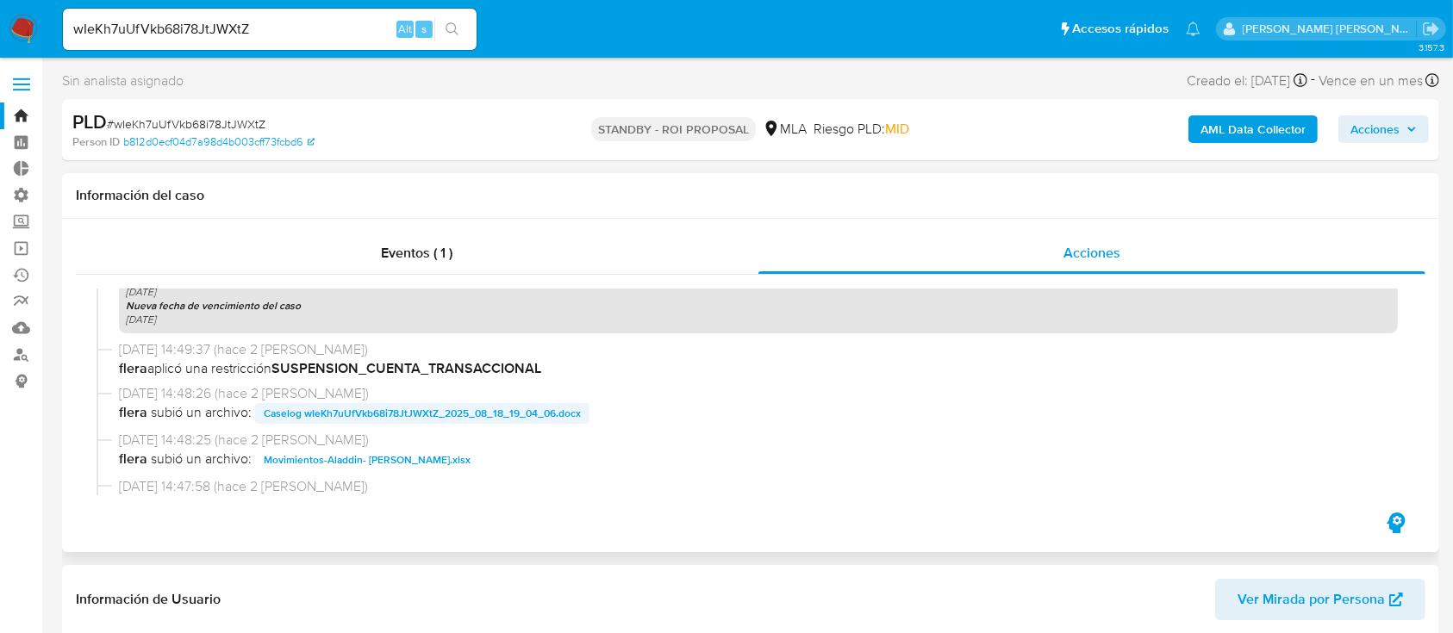
scroll to position [689, 0]
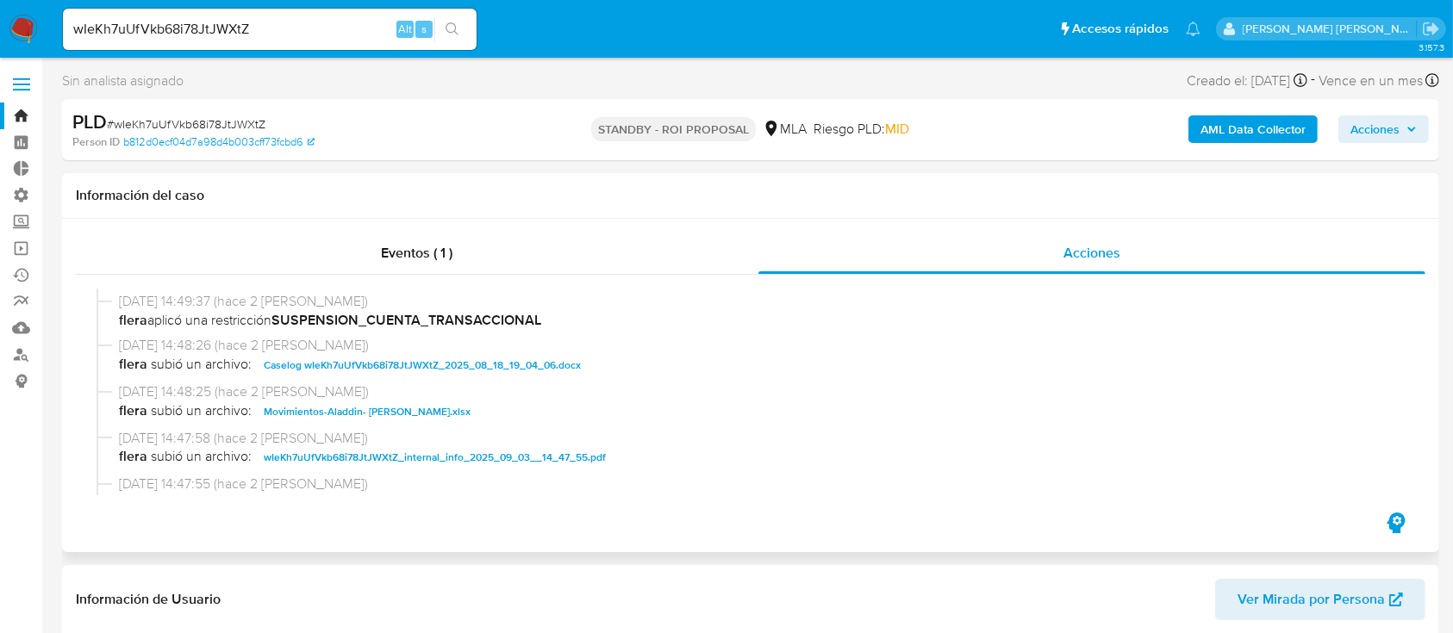
click at [422, 365] on span "Caselog wIeKh7uUfVkb68i78JtJWXtZ_2025_08_18_19_04_06.docx" at bounding box center [422, 365] width 317 height 21
click at [417, 414] on span "Movimientos-Aladdin- Aylin Milagros Bolivar.xlsx" at bounding box center [367, 412] width 207 height 21
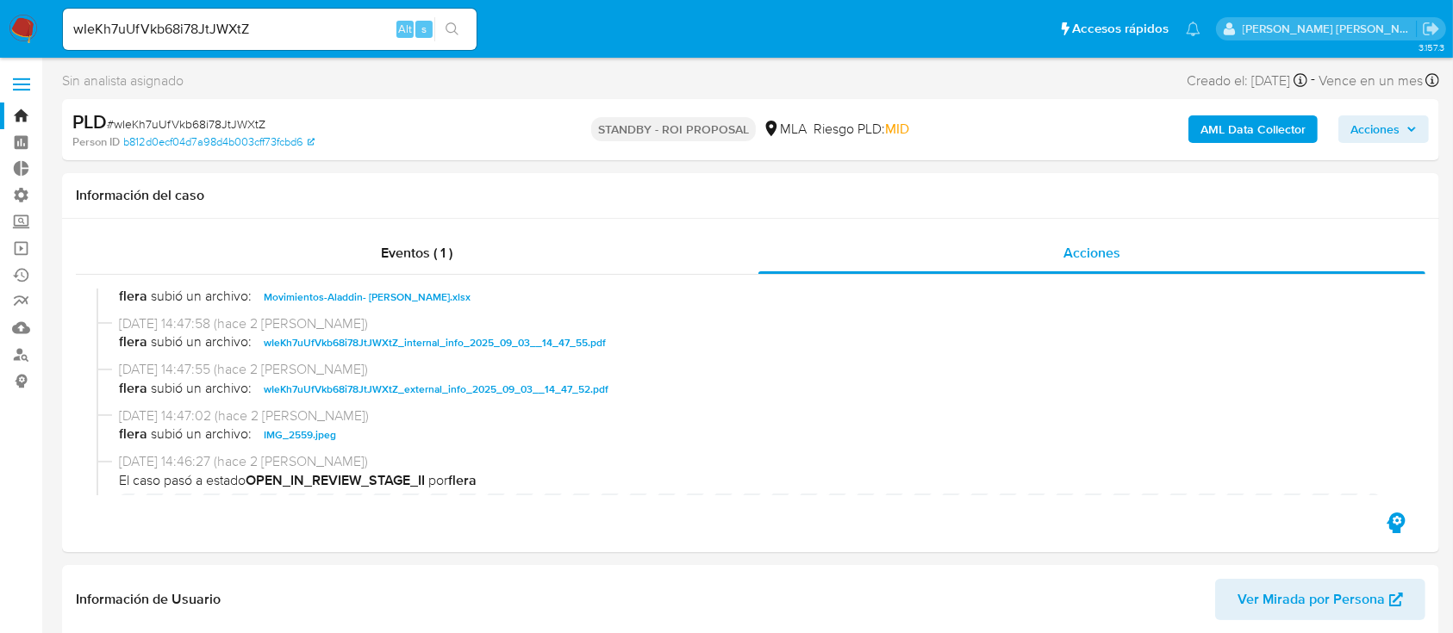
drag, startPoint x: 284, startPoint y: 433, endPoint x: 0, endPoint y: 471, distance: 286.1
click at [284, 433] on span "IMG_2559.jpeg" at bounding box center [300, 435] width 72 height 21
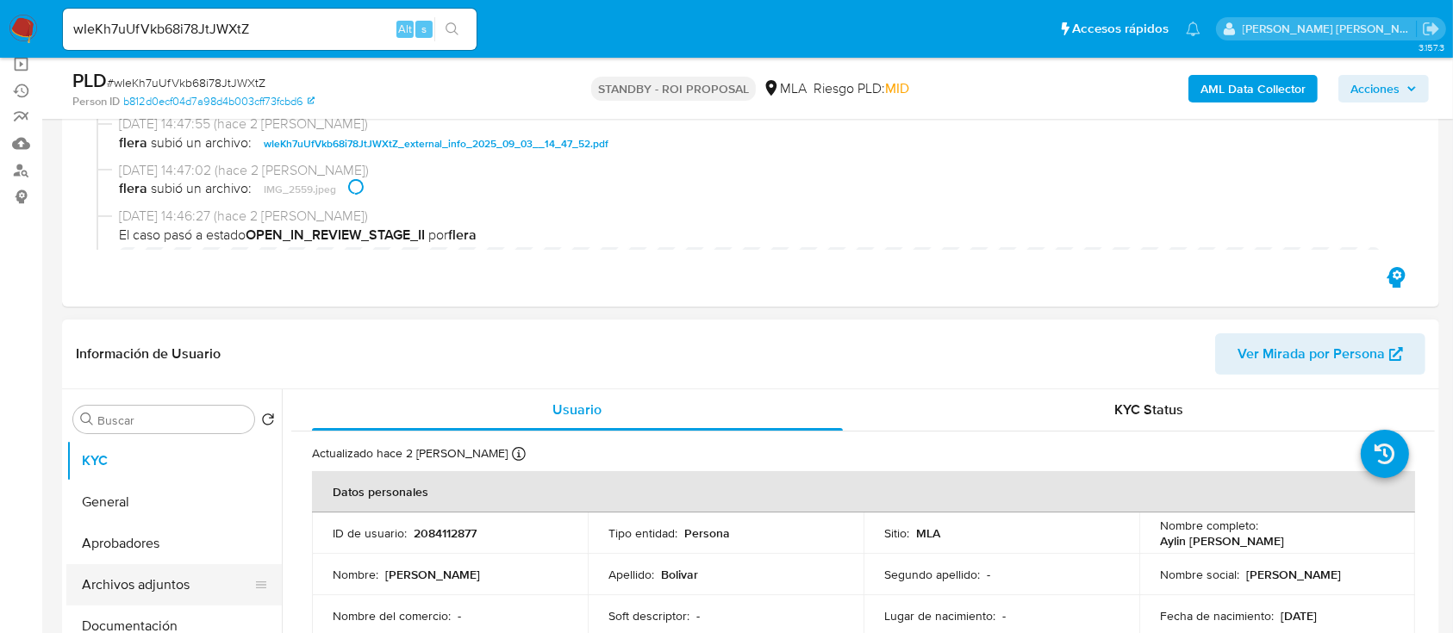
scroll to position [345, 0]
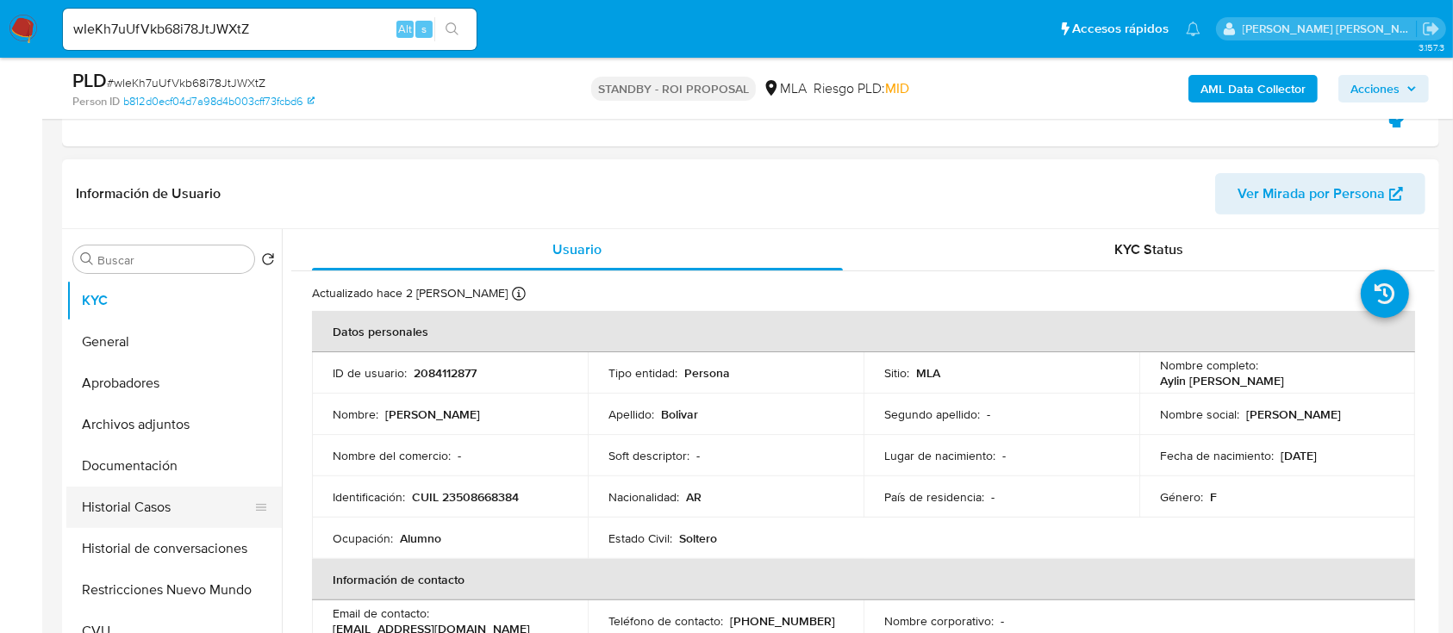
click at [185, 500] on button "Historial Casos" at bounding box center [167, 507] width 202 height 41
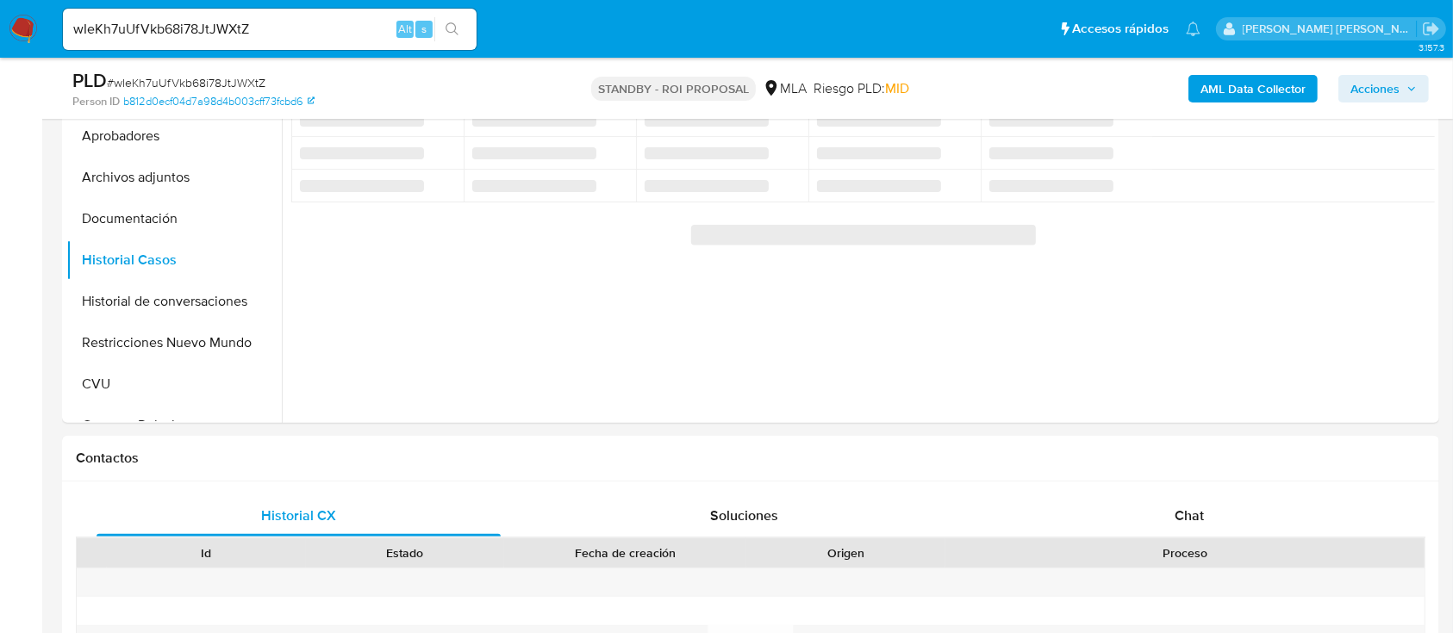
scroll to position [459, 0]
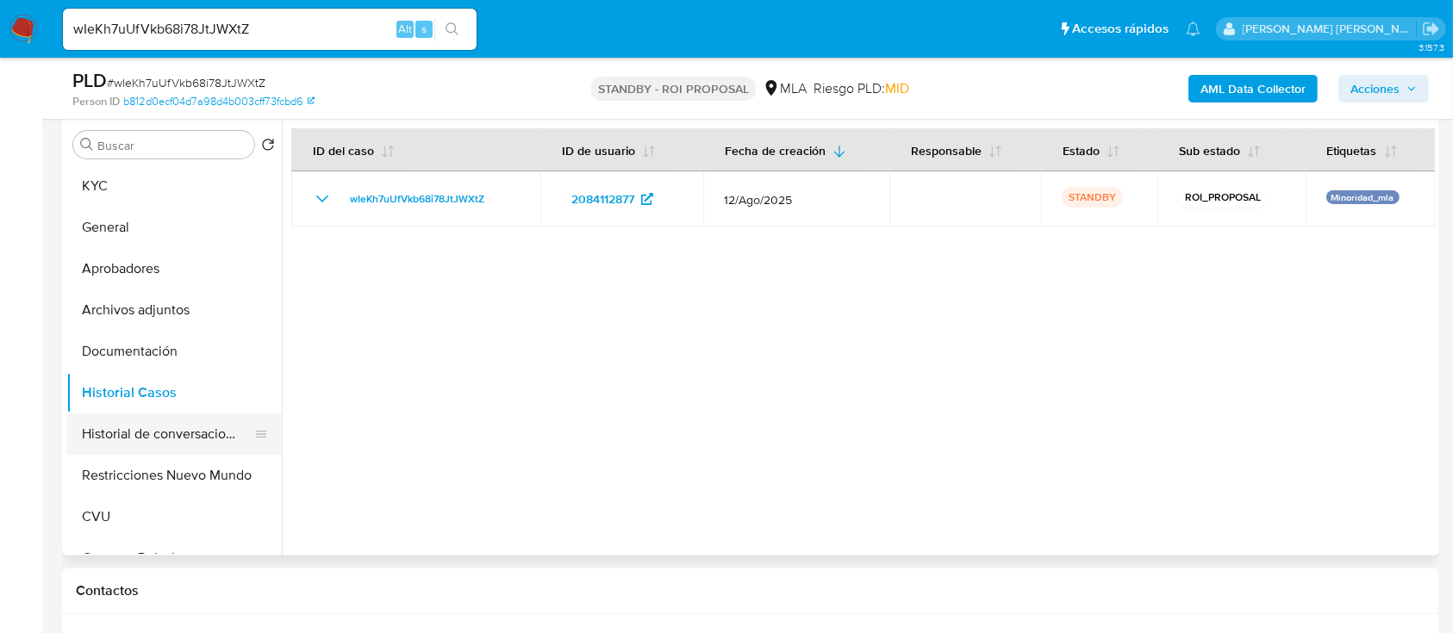
click at [209, 436] on button "Historial de conversaciones" at bounding box center [167, 434] width 202 height 41
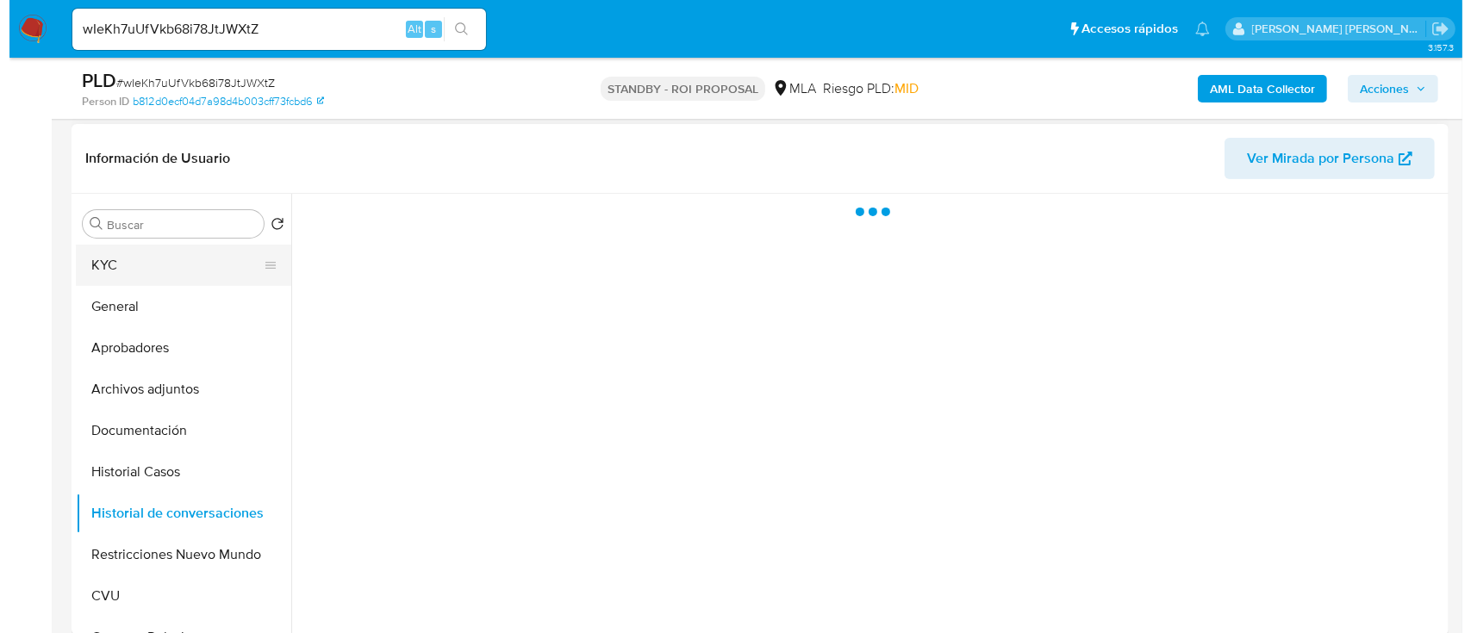
scroll to position [345, 0]
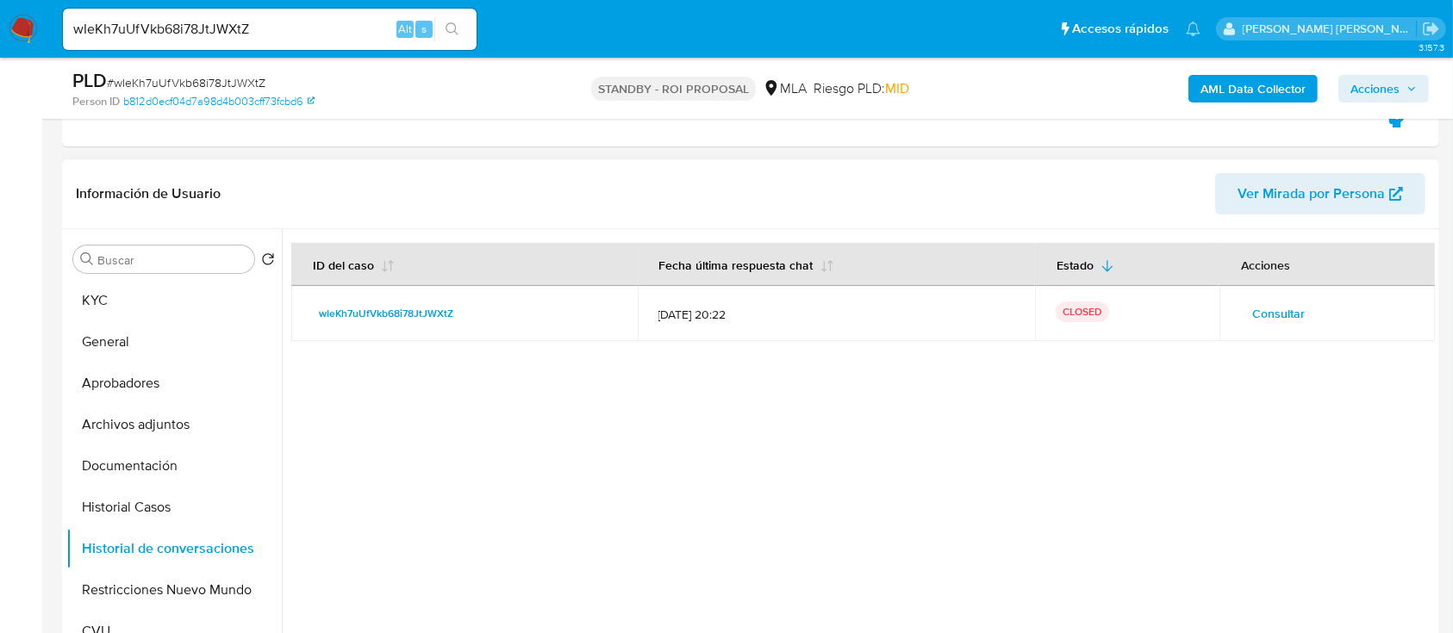
click at [1245, 326] on button "Consultar" at bounding box center [1278, 314] width 77 height 28
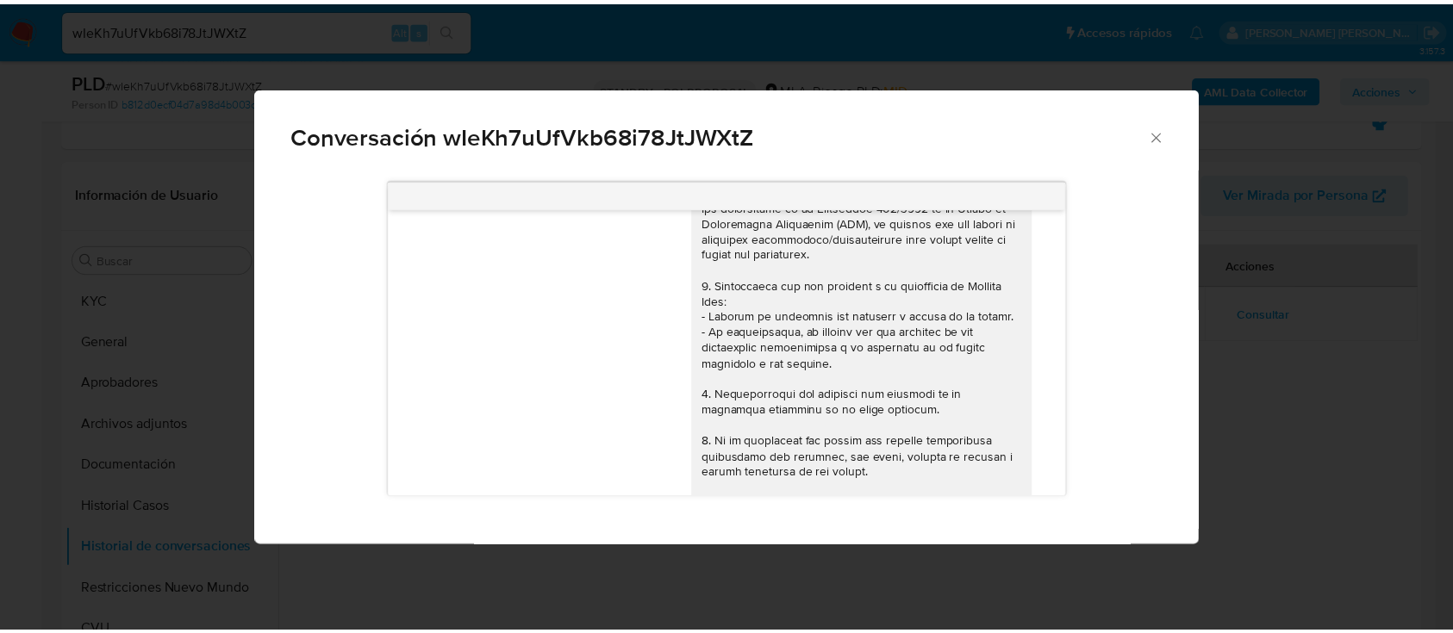
scroll to position [0, 0]
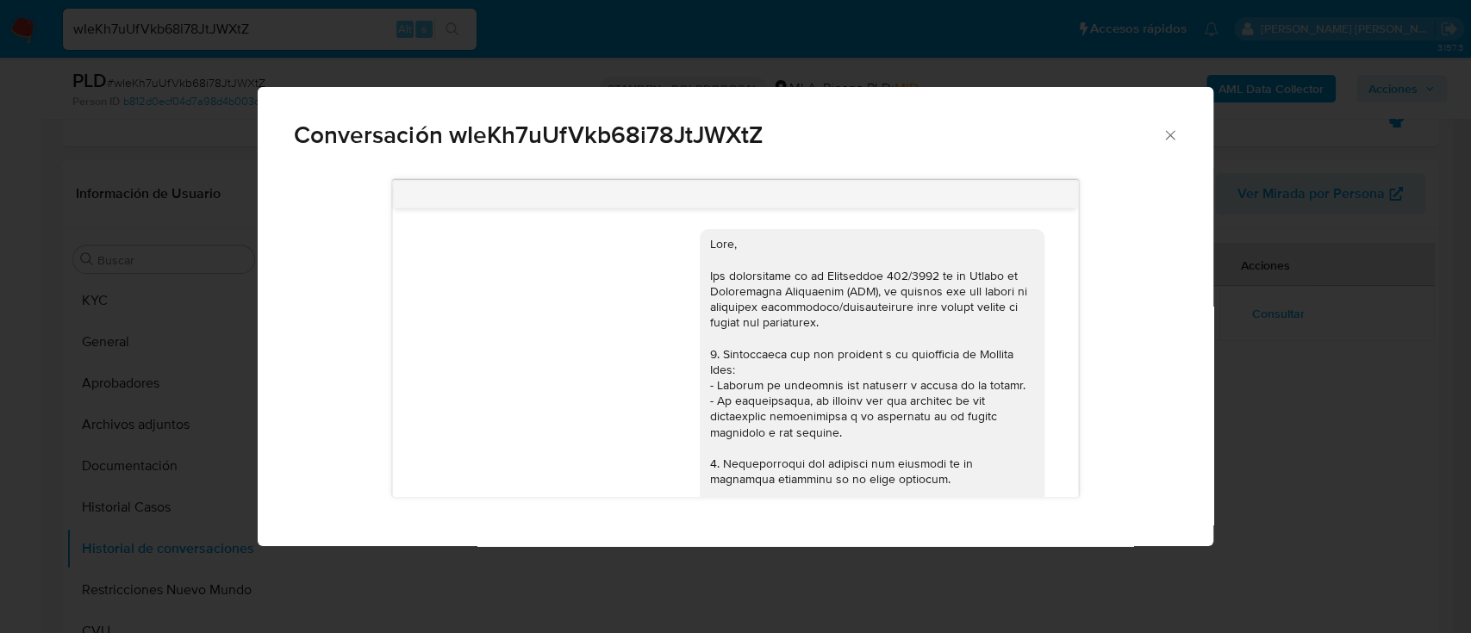
click at [1273, 356] on div "Conversación wIeKh7uUfVkb68i78JtJWXtZ 18/08/2025 17:46:13 Hola buenas noches, t…" at bounding box center [735, 316] width 1471 height 633
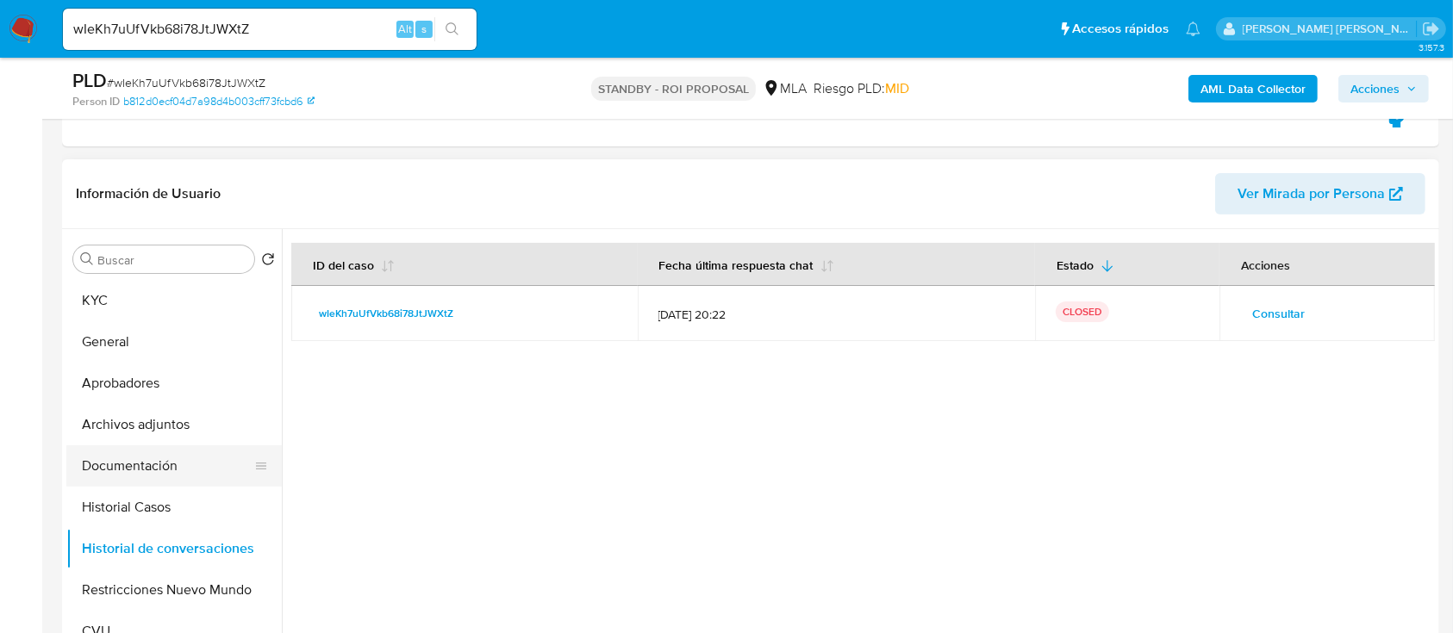
click at [190, 454] on button "Documentación" at bounding box center [167, 466] width 202 height 41
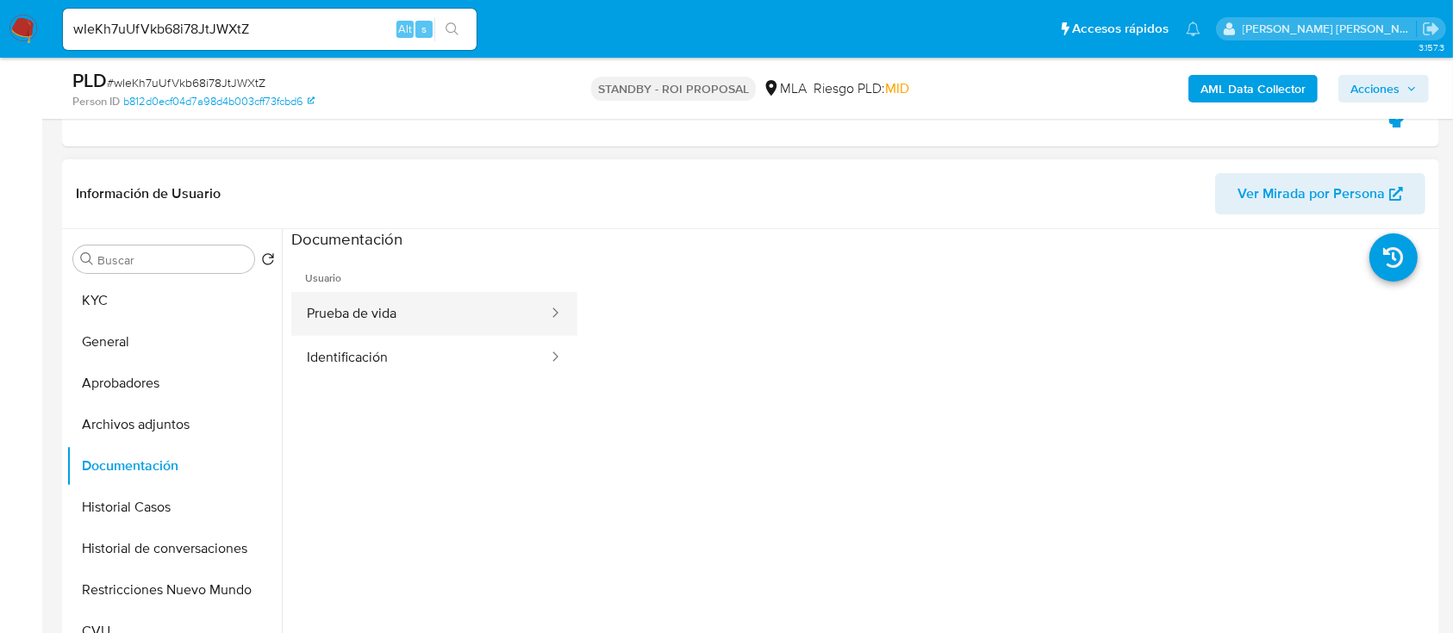
click at [420, 308] on button "Prueba de vida" at bounding box center [420, 314] width 259 height 44
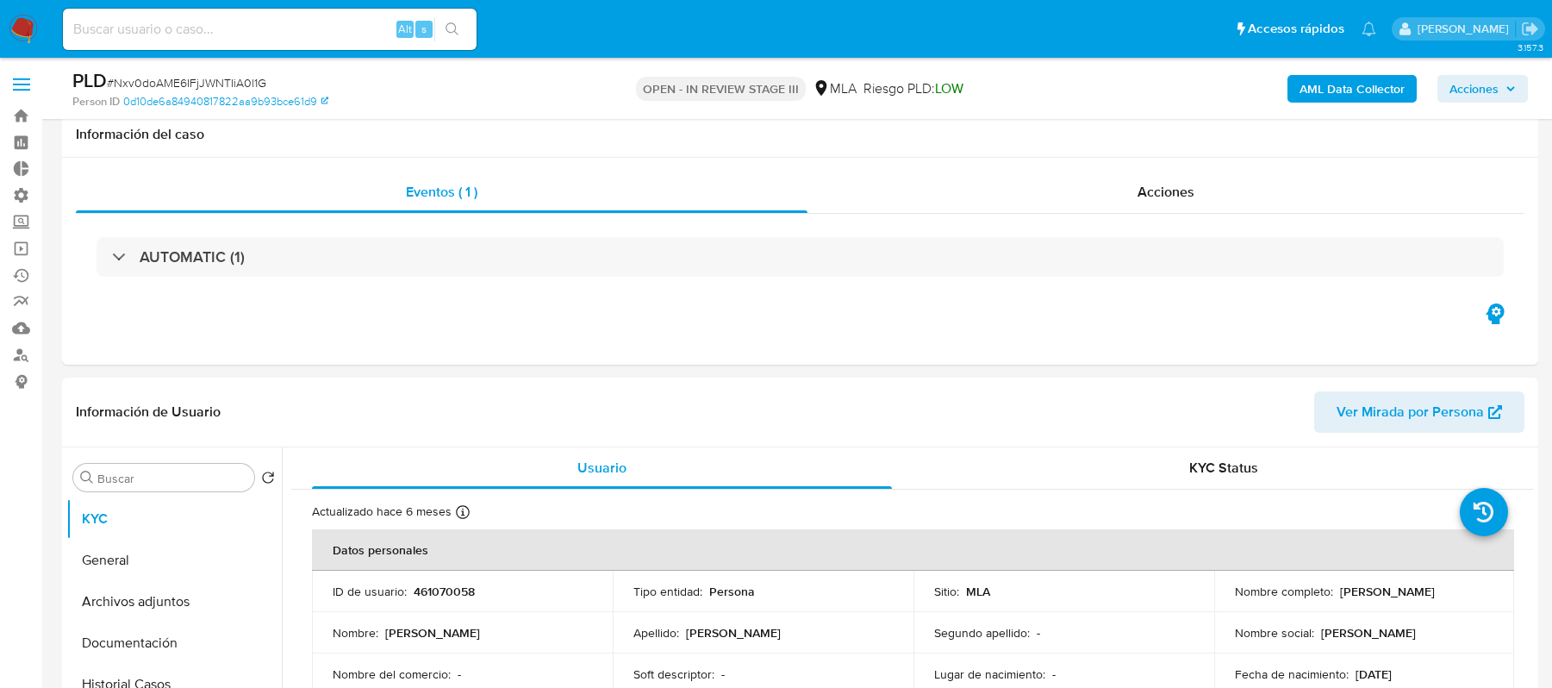
scroll to position [334, 0]
